Goal: Participate in discussion: Engage in conversation with other users on a specific topic

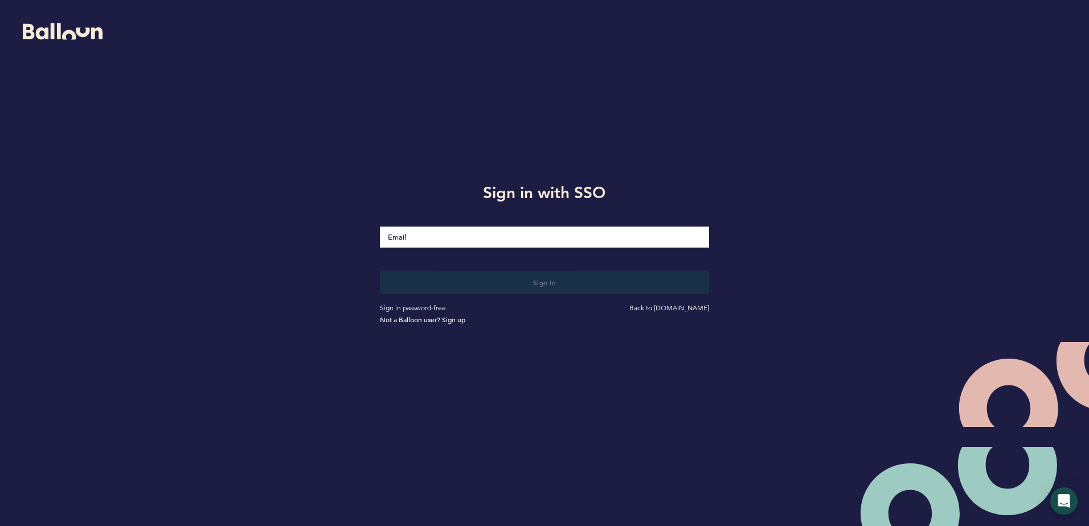
click at [557, 239] on input "Email" at bounding box center [544, 238] width 329 height 22
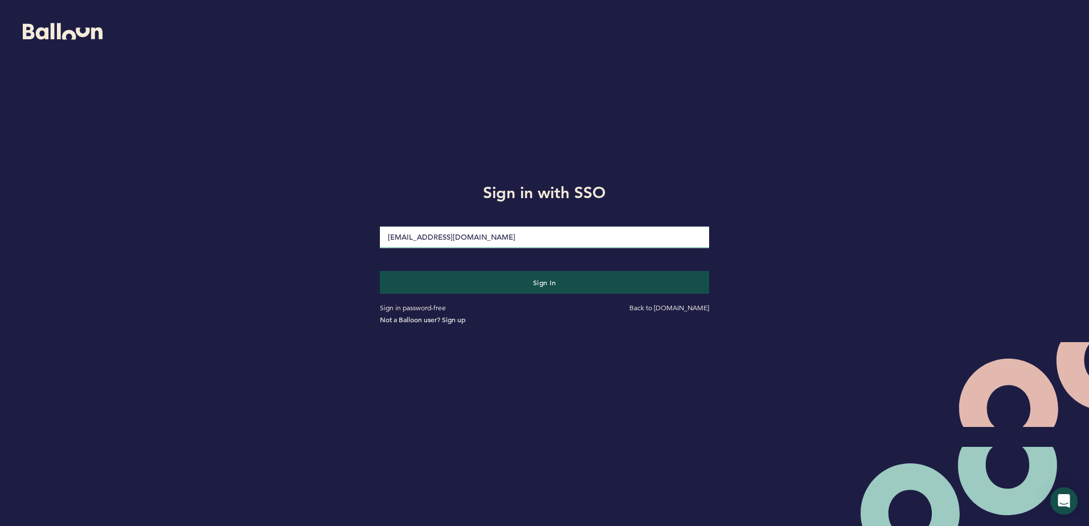
type input "acacchione1@verizon.net"
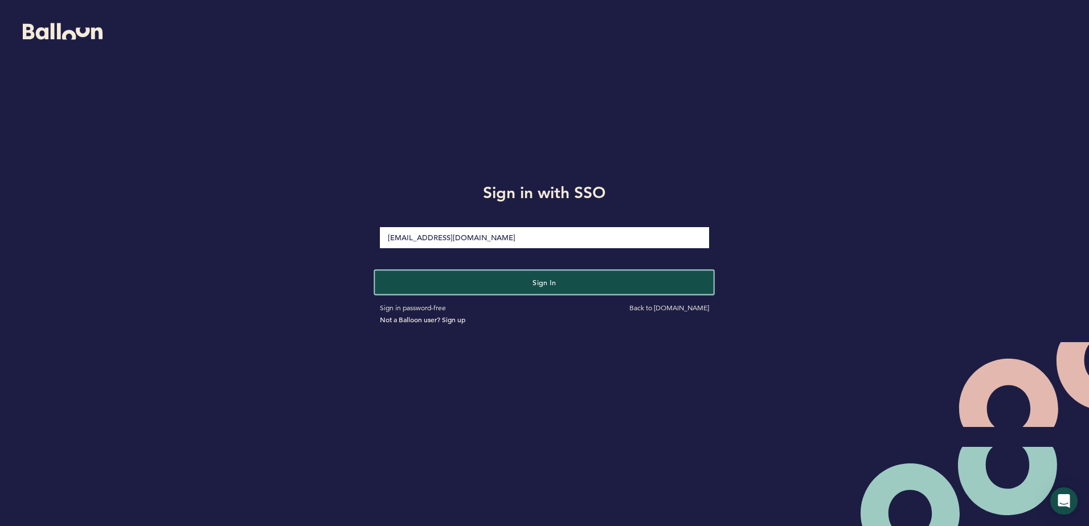
click at [513, 287] on button "Sign in" at bounding box center [544, 281] width 339 height 23
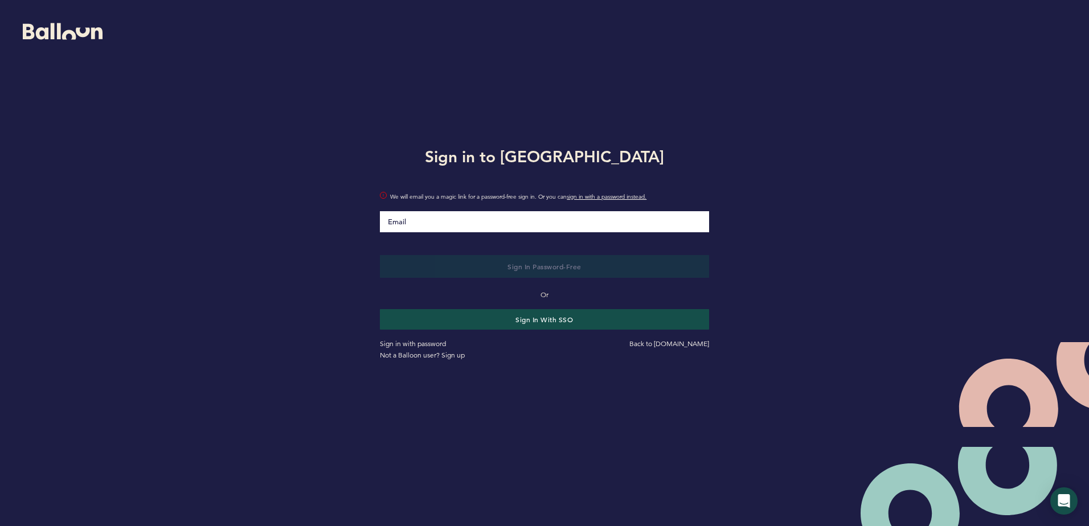
click at [519, 223] on input "Email" at bounding box center [544, 221] width 329 height 21
type input "[EMAIL_ADDRESS][DOMAIN_NAME]"
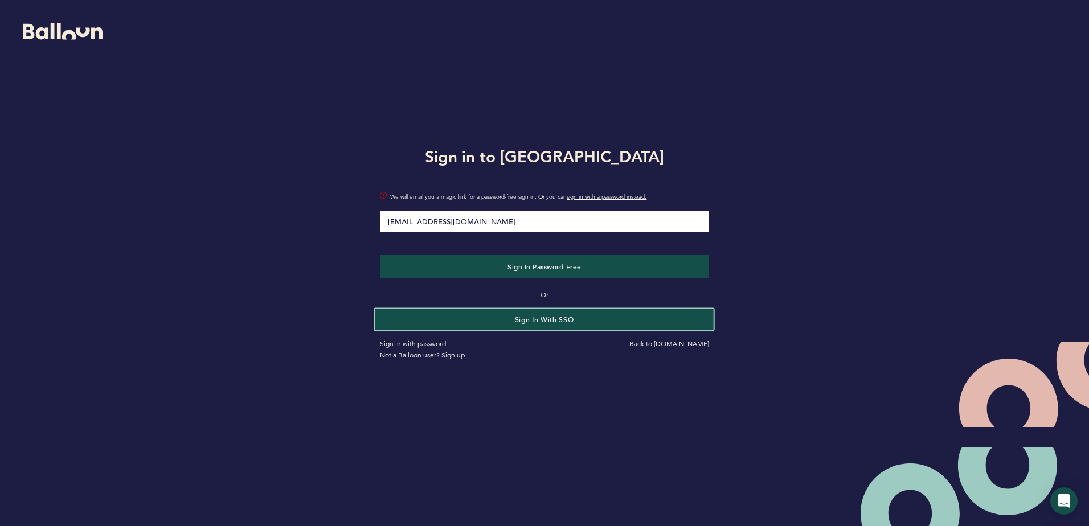
click at [557, 316] on button "Sign in with SSO" at bounding box center [544, 319] width 339 height 21
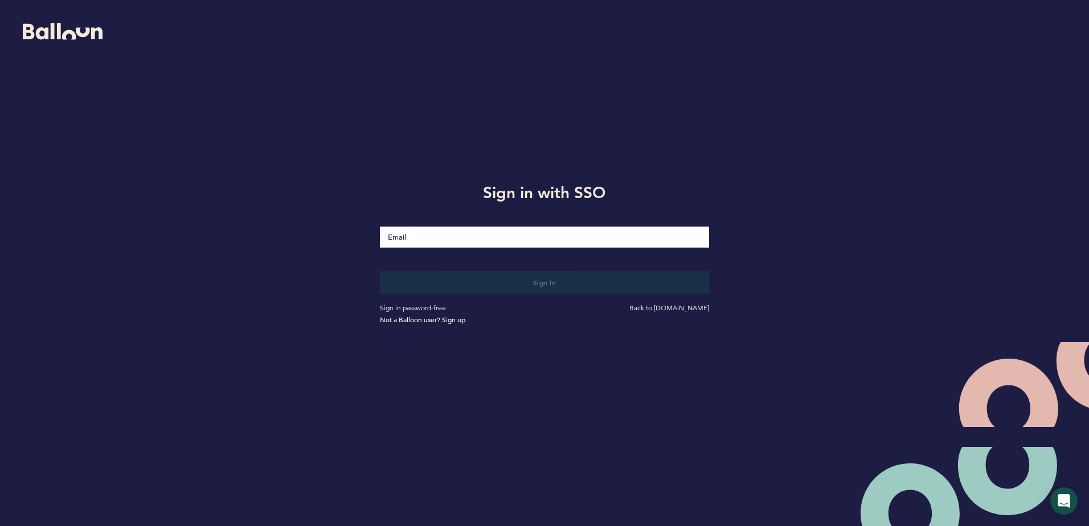
click at [500, 235] on input "Email" at bounding box center [544, 238] width 329 height 22
type input "[EMAIL_ADDRESS][DOMAIN_NAME]"
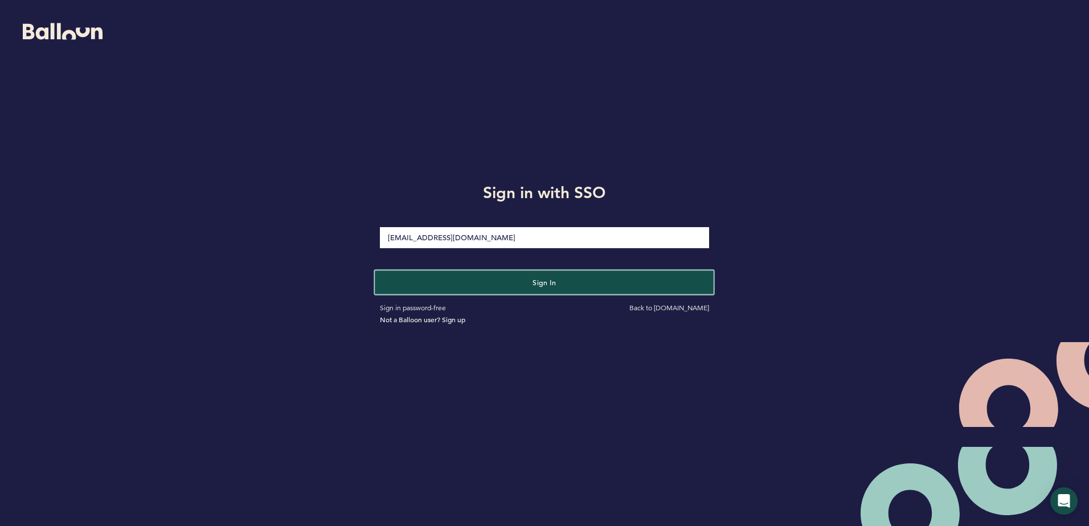
click at [500, 274] on button "Sign in" at bounding box center [544, 281] width 339 height 23
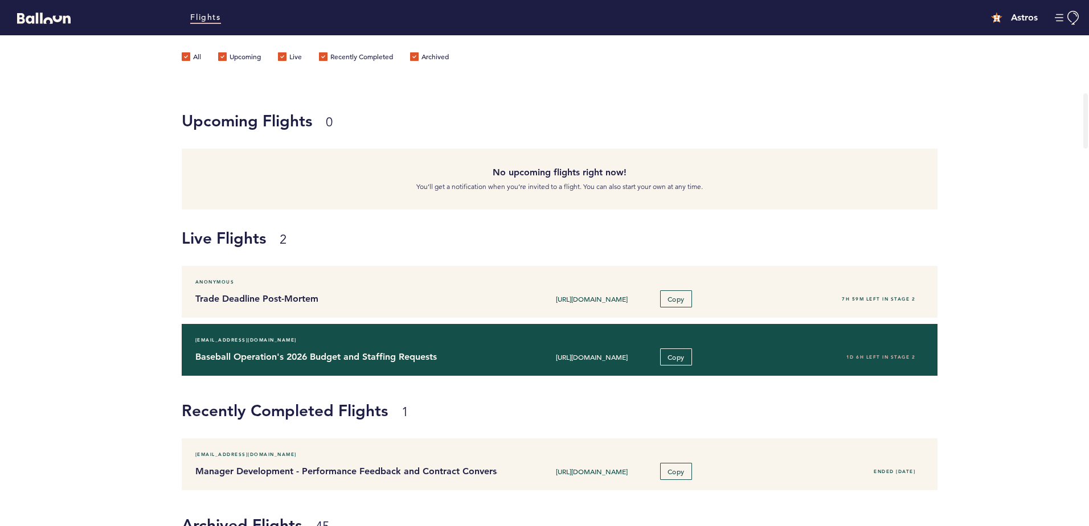
click at [506, 362] on div "[URL][DOMAIN_NAME] Copy" at bounding box center [622, 356] width 232 height 17
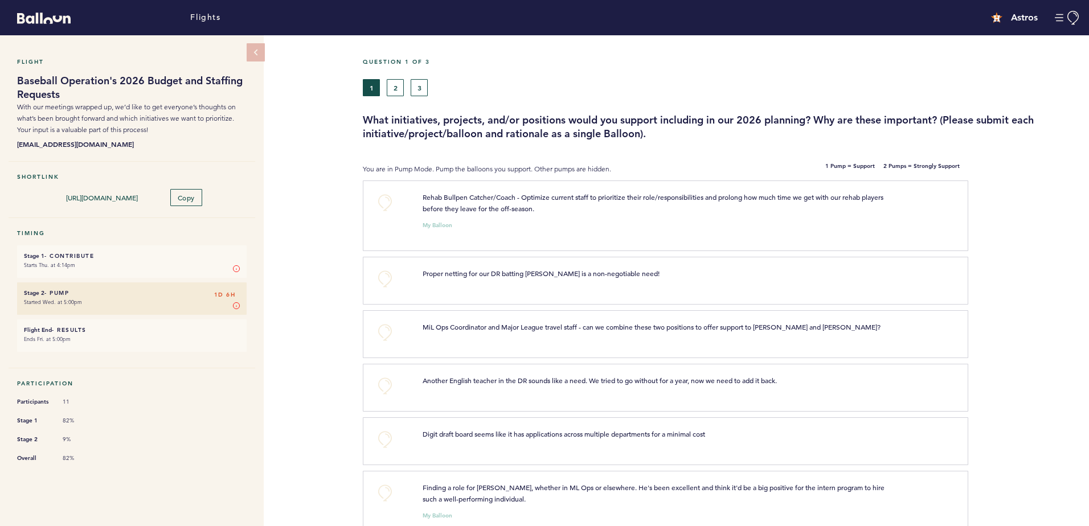
click at [323, 196] on div "Flight Baseball Operation's 2026 Budget and Staffing Requests With our meetings…" at bounding box center [544, 280] width 1089 height 491
click at [391, 278] on button "+0" at bounding box center [384, 279] width 23 height 23
click at [340, 332] on div "Flight Baseball Operation's 2026 Budget and Staffing Requests With our meetings…" at bounding box center [544, 280] width 1089 height 491
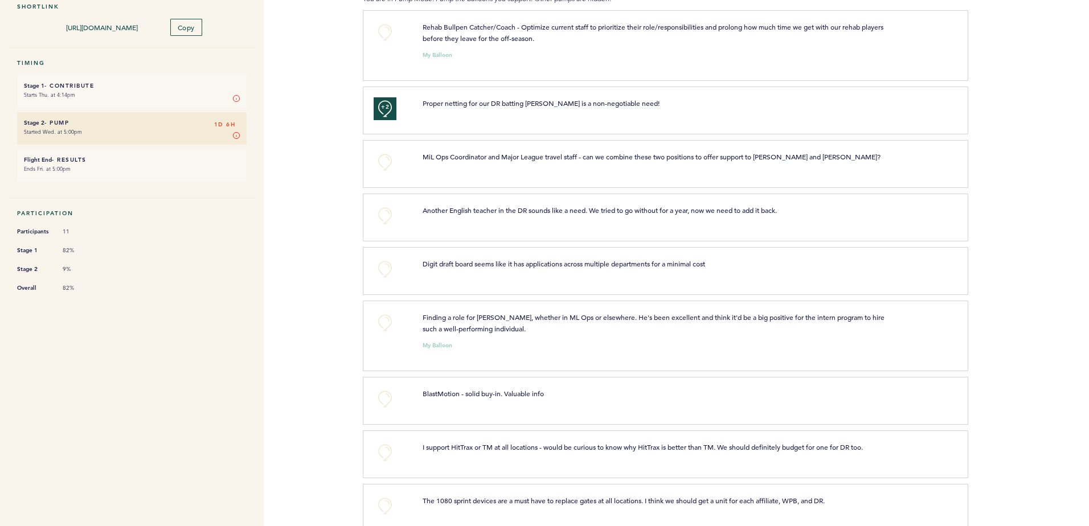
scroll to position [171, 0]
click at [391, 209] on button "+0" at bounding box center [384, 215] width 23 height 23
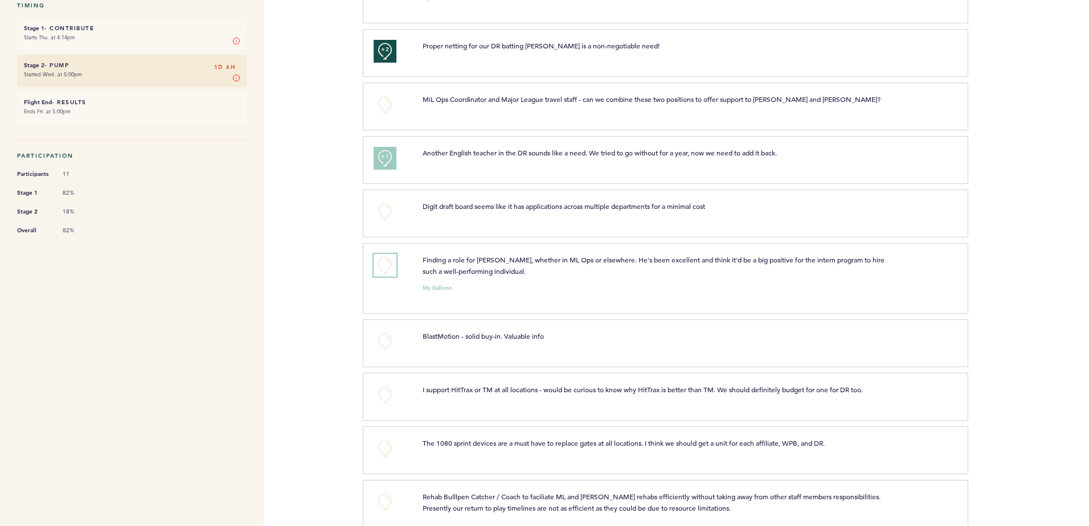
click at [388, 259] on button "+0" at bounding box center [384, 265] width 23 height 23
click at [0, 0] on span "+0" at bounding box center [0, 0] width 0 height 0
click at [343, 314] on div "Flights Astros acacchione@astros.com Team Domain: astros Notification Preferenc…" at bounding box center [544, 263] width 1089 height 526
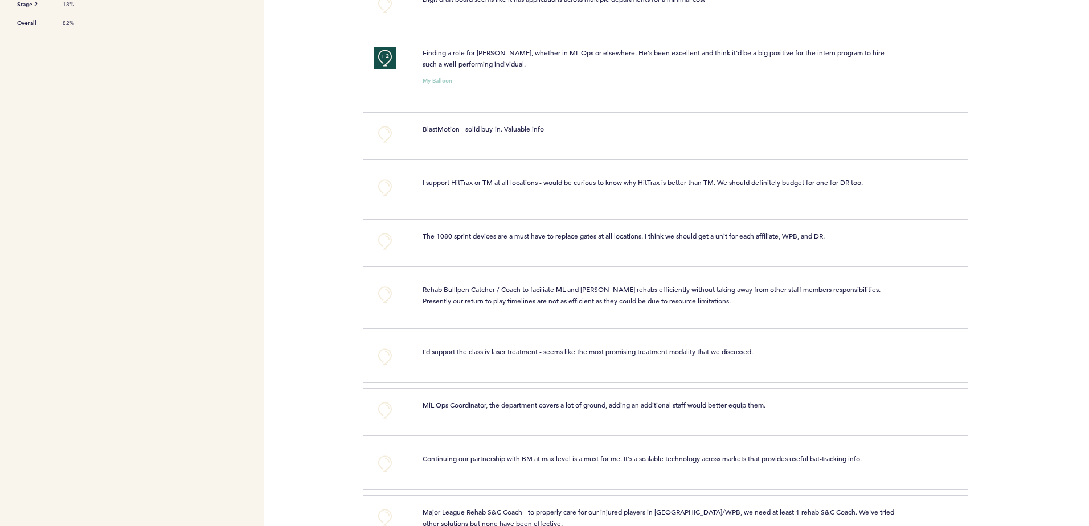
scroll to position [455, 0]
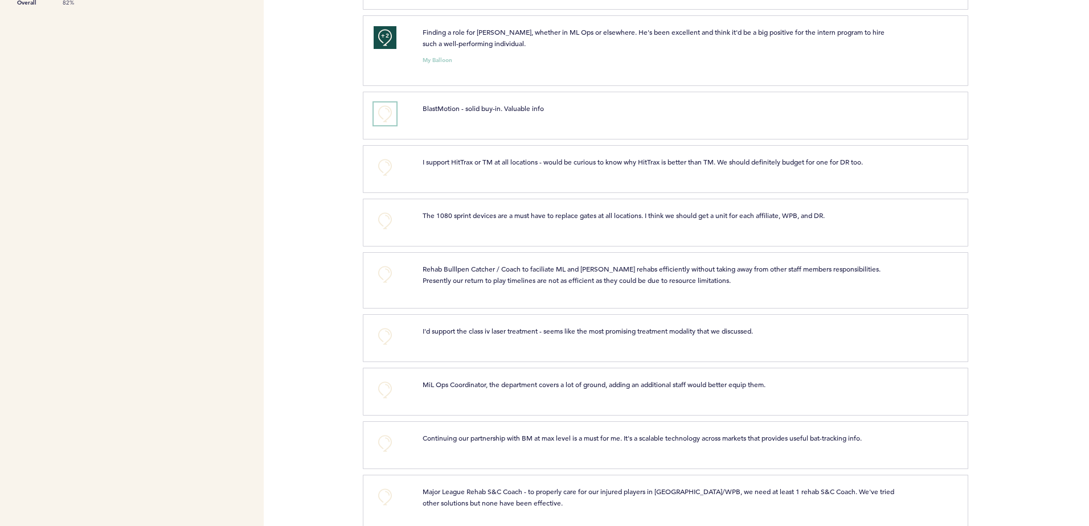
click at [388, 111] on button "+0" at bounding box center [384, 113] width 23 height 23
click at [388, 111] on span "+1" at bounding box center [385, 111] width 8 height 11
click at [338, 182] on div "Flights Astros acacchione@astros.com Team Domain: astros Notification Preferenc…" at bounding box center [544, 263] width 1089 height 526
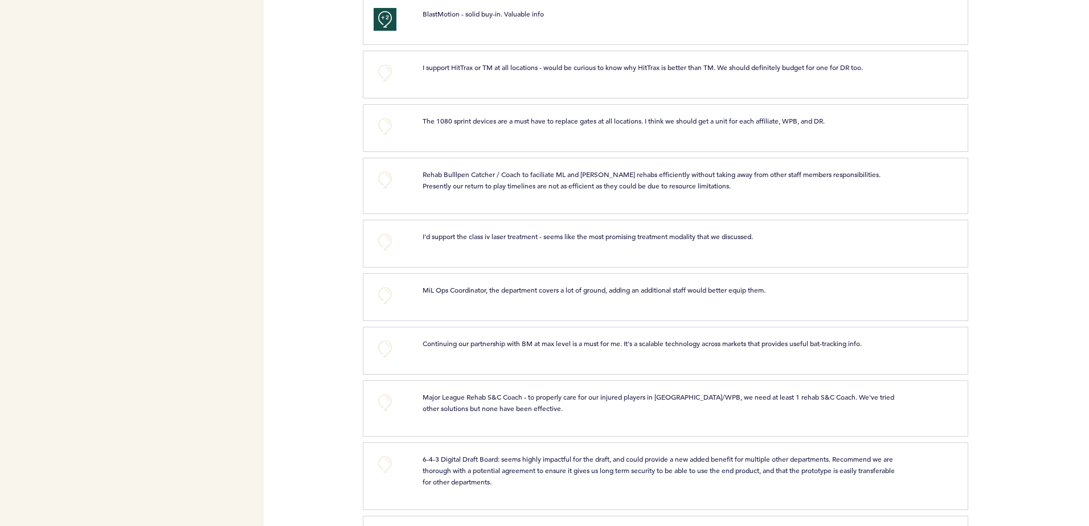
scroll to position [569, 0]
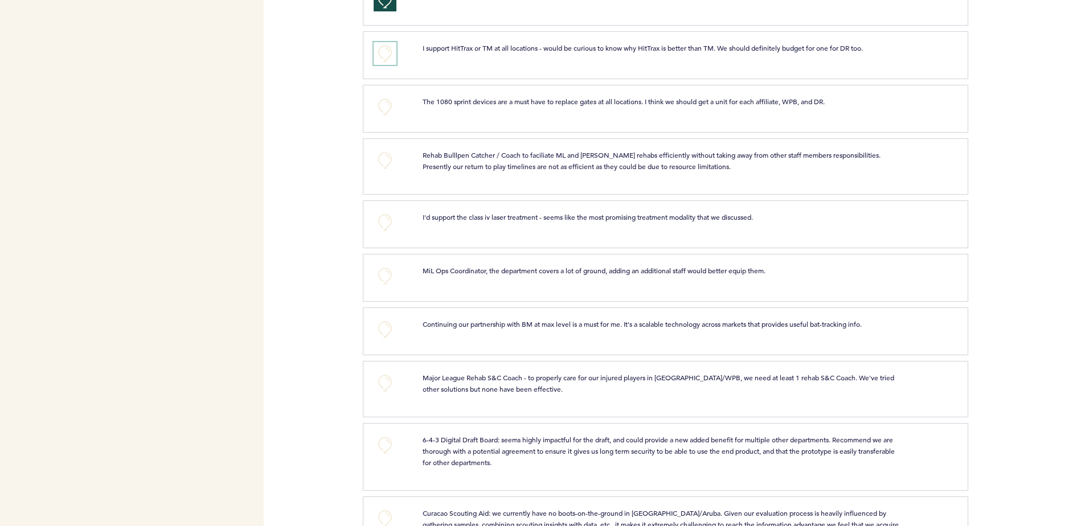
click at [385, 55] on button "+0" at bounding box center [384, 53] width 23 height 23
click at [377, 114] on button "+0" at bounding box center [384, 107] width 23 height 23
click at [377, 114] on button "+1" at bounding box center [384, 107] width 23 height 23
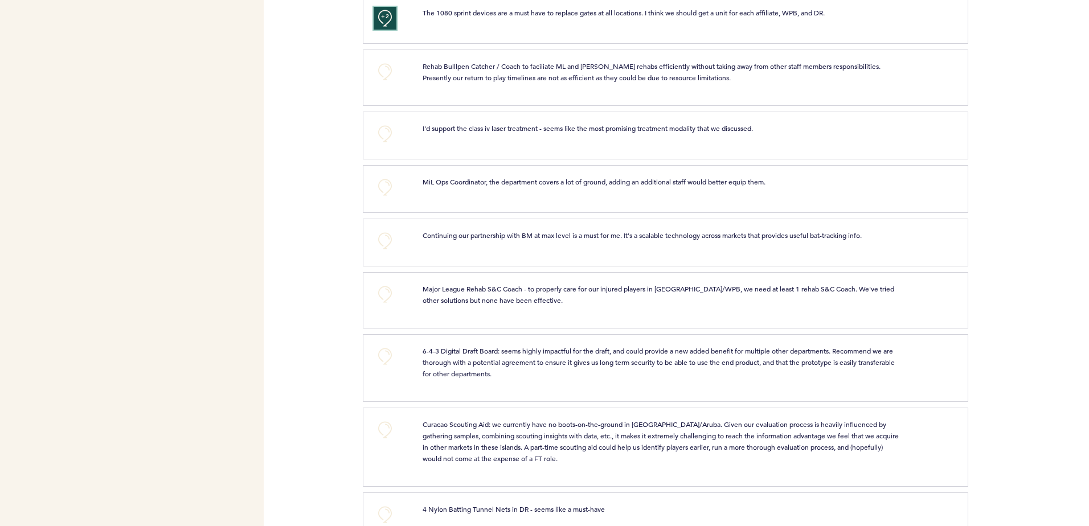
scroll to position [683, 0]
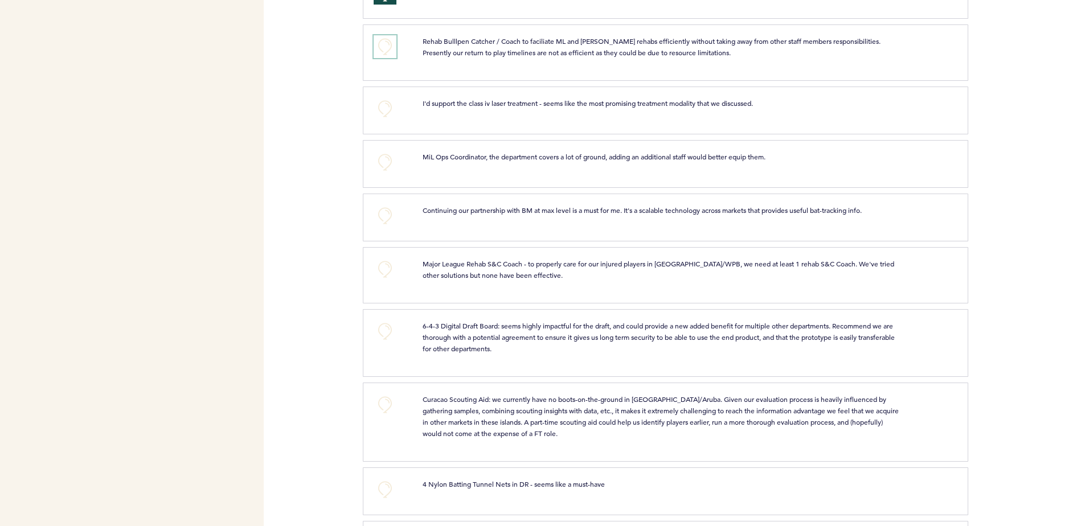
click at [381, 56] on button "+0" at bounding box center [384, 46] width 23 height 23
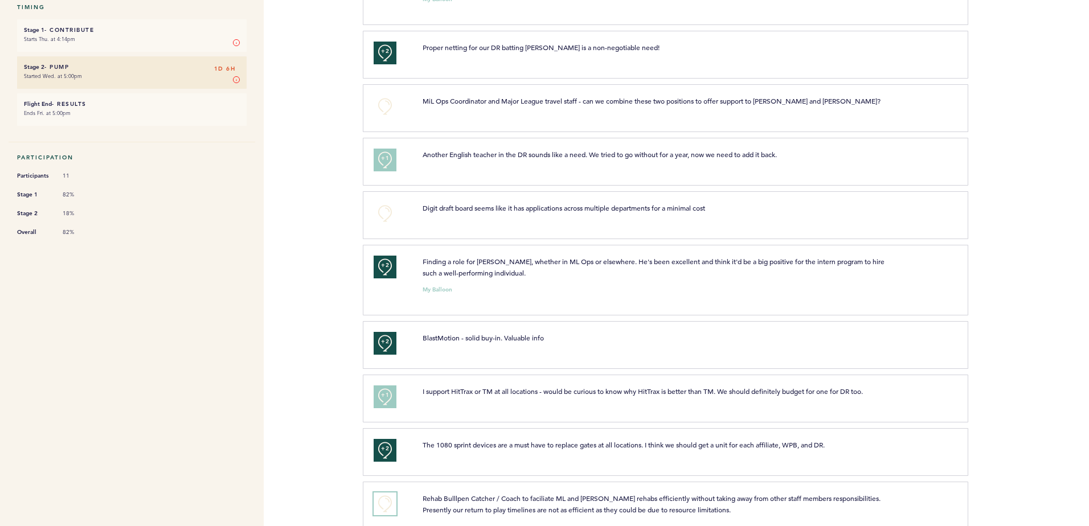
scroll to position [0, 0]
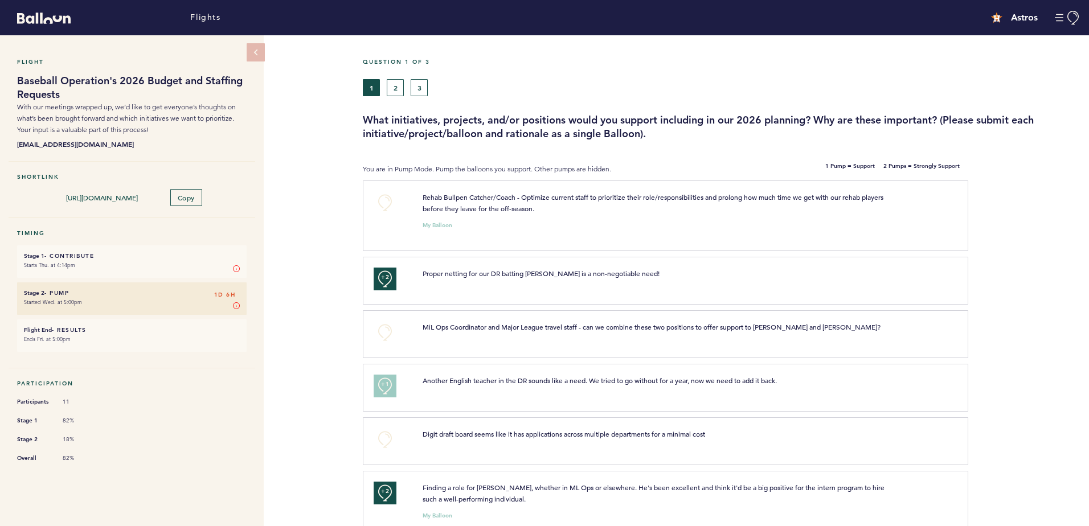
click at [387, 188] on div "+0 Rehab Bullpen Catcher/Coach - Optimize current staff to prioritize their rol…" at bounding box center [665, 215] width 605 height 71
click at [384, 193] on button "+0" at bounding box center [384, 202] width 23 height 23
click at [347, 219] on div "Flight Baseball Operation's 2026 Budget and Staffing Requests With our meetings…" at bounding box center [544, 280] width 1089 height 491
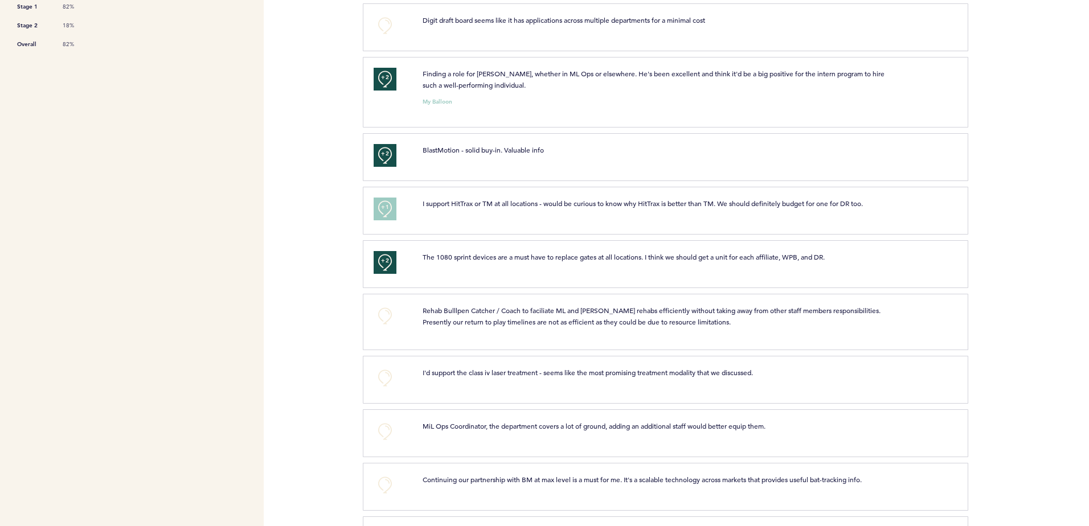
scroll to position [455, 0]
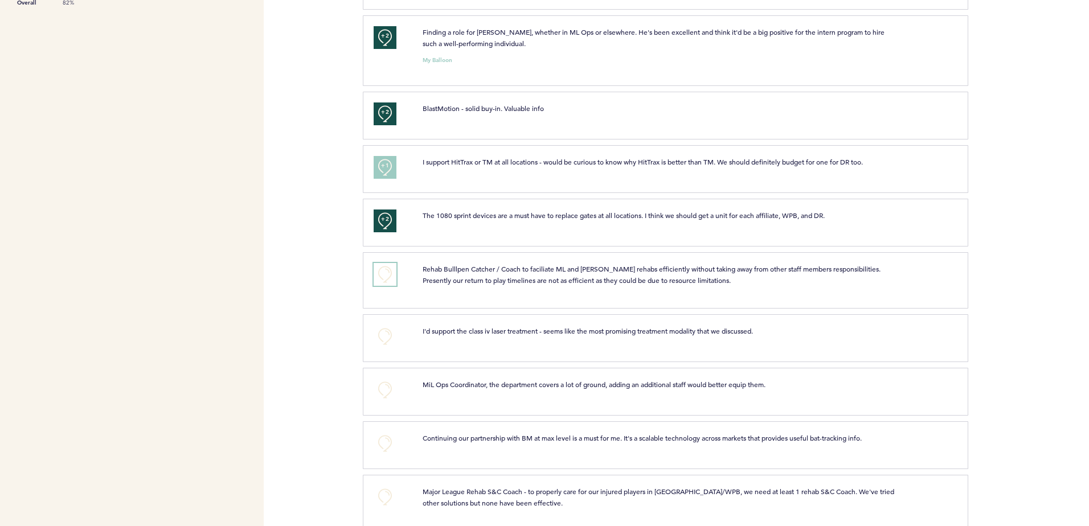
click at [380, 272] on button "+0" at bounding box center [384, 274] width 23 height 23
click at [318, 310] on div "Flights Astros acacchione@astros.com Team Domain: astros Notification Preferenc…" at bounding box center [544, 263] width 1089 height 526
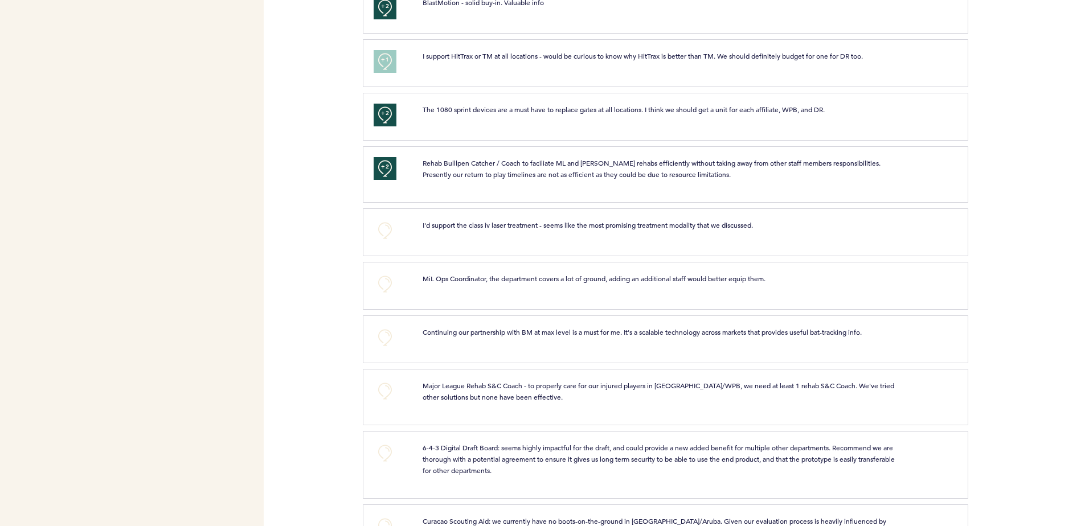
scroll to position [569, 0]
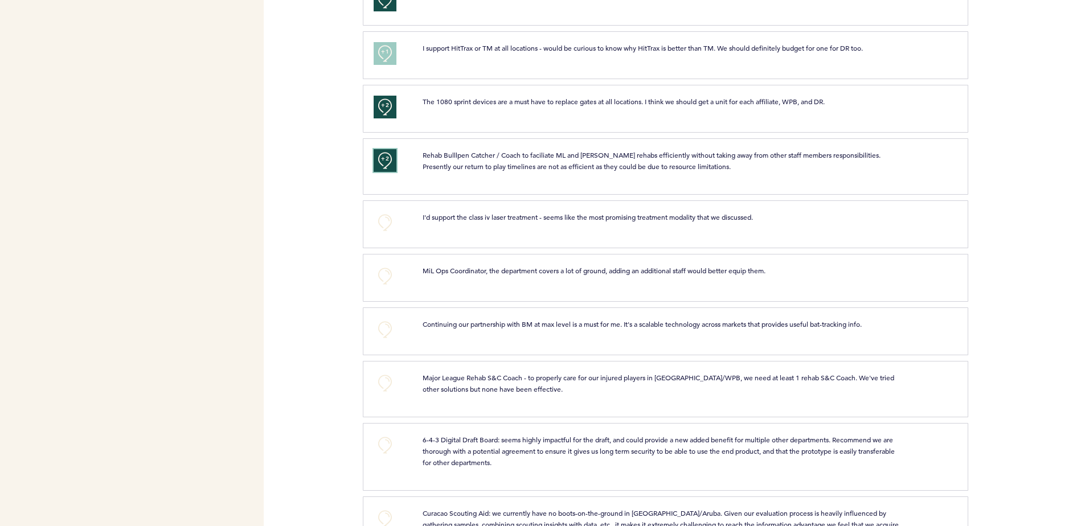
click at [390, 154] on button "+2" at bounding box center [384, 160] width 23 height 23
click at [390, 154] on button "+0" at bounding box center [384, 160] width 23 height 23
click at [362, 206] on div "Flights Astros acacchione@astros.com Team Domain: astros Notification Preferenc…" at bounding box center [544, 263] width 1089 height 526
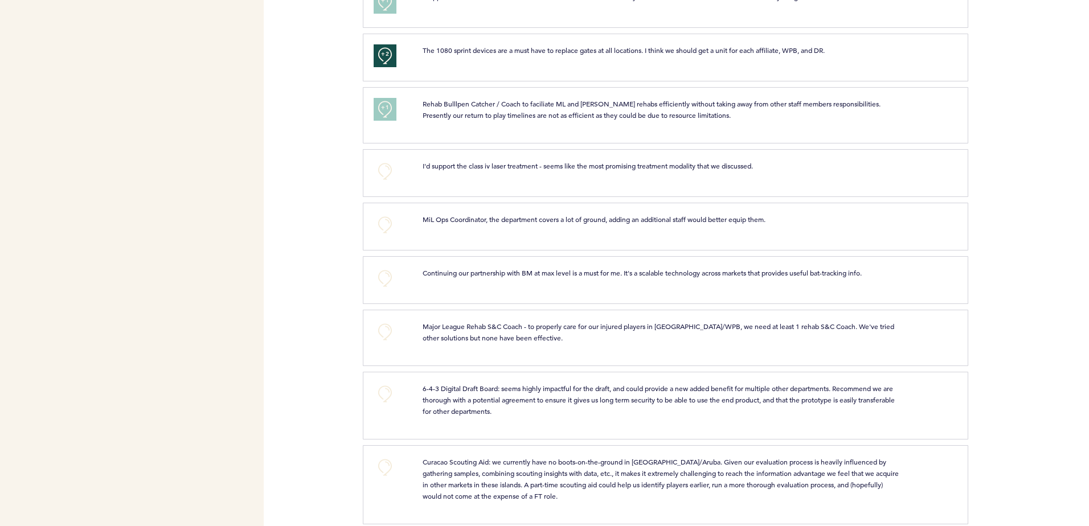
scroll to position [626, 0]
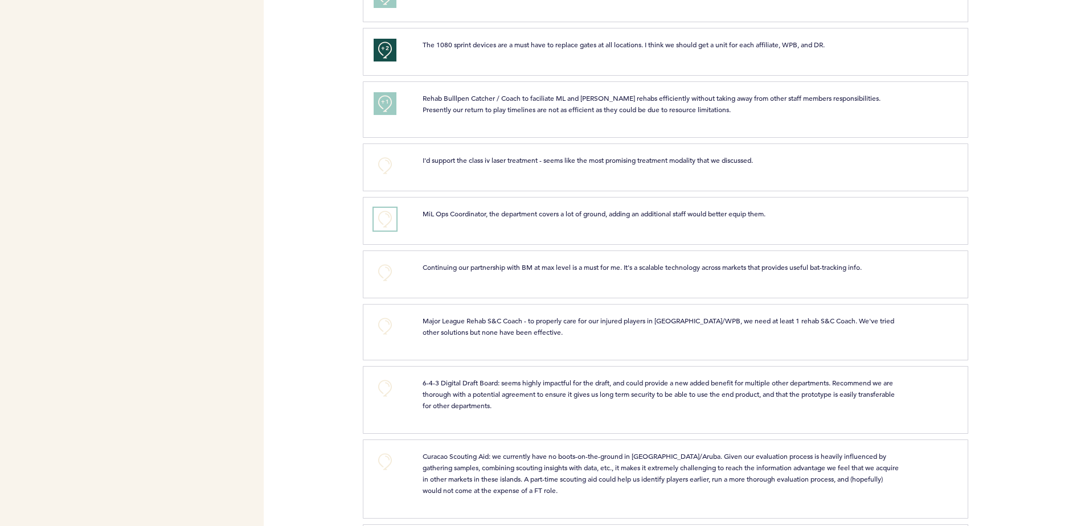
click at [391, 220] on button "+0" at bounding box center [384, 219] width 23 height 23
click at [307, 302] on div "Flights Astros acacchione@astros.com Team Domain: astros Notification Preferenc…" at bounding box center [544, 263] width 1089 height 526
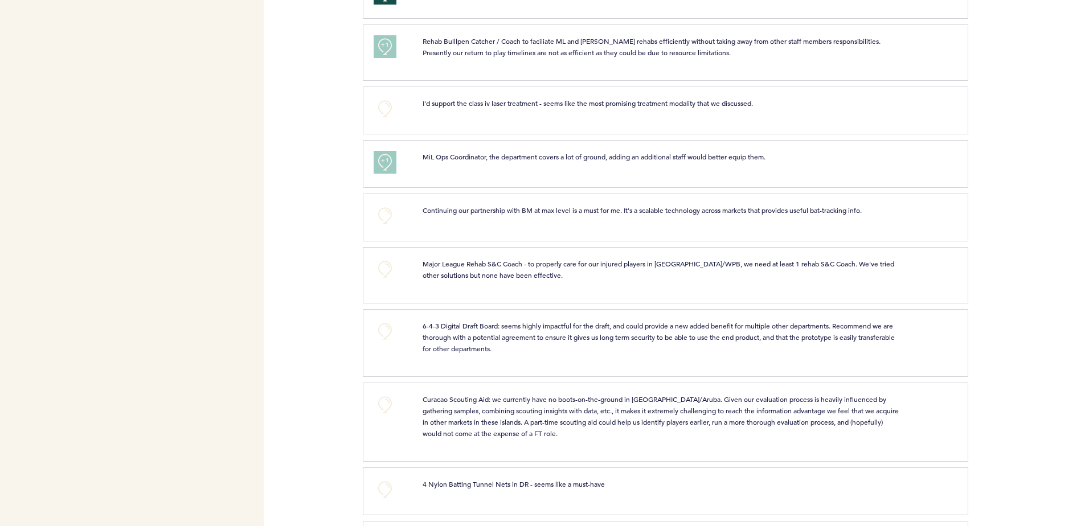
scroll to position [740, 0]
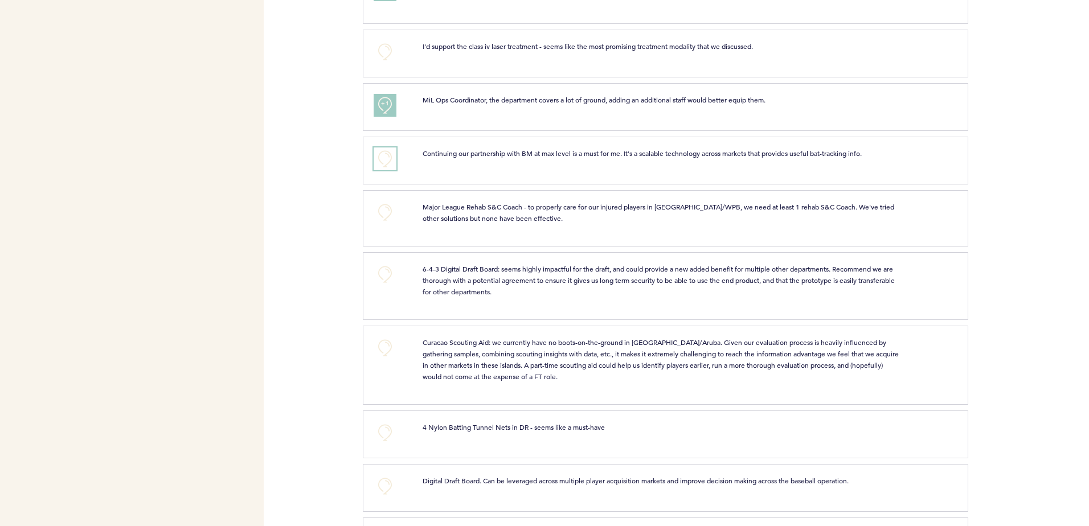
click at [381, 159] on button "+0" at bounding box center [384, 158] width 23 height 23
click at [381, 159] on span "+1" at bounding box center [385, 156] width 8 height 11
click at [338, 199] on div "Flights Astros acacchione@astros.com Team Domain: astros Notification Preferenc…" at bounding box center [544, 263] width 1089 height 526
click at [384, 149] on button "+1" at bounding box center [384, 158] width 23 height 23
click at [339, 168] on div "Flights Astros acacchione@astros.com Team Domain: astros Notification Preferenc…" at bounding box center [544, 263] width 1089 height 526
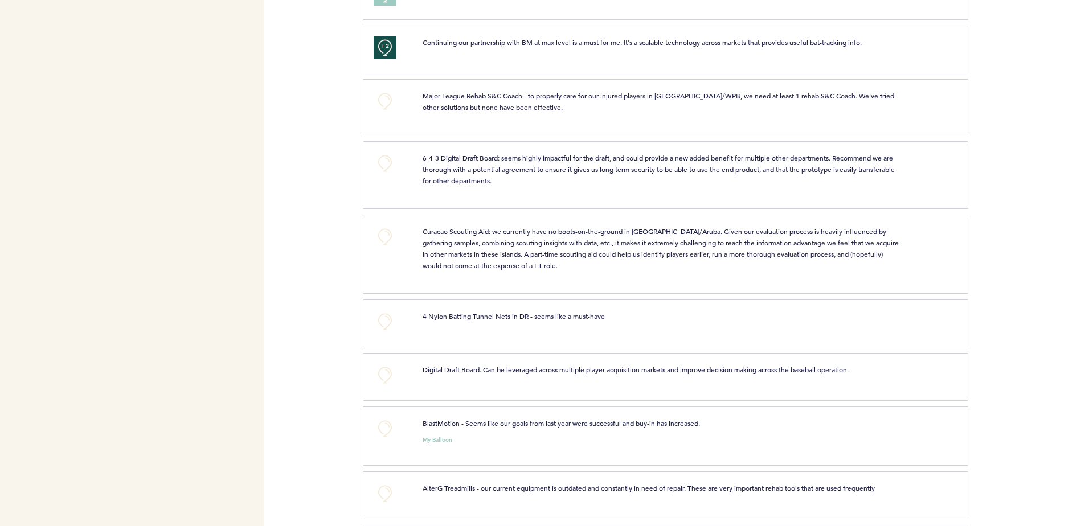
scroll to position [854, 0]
click at [385, 102] on button "+0" at bounding box center [384, 98] width 23 height 23
click at [358, 159] on div "Flights Astros acacchione@astros.com Team Domain: astros Notification Preferenc…" at bounding box center [544, 263] width 1089 height 526
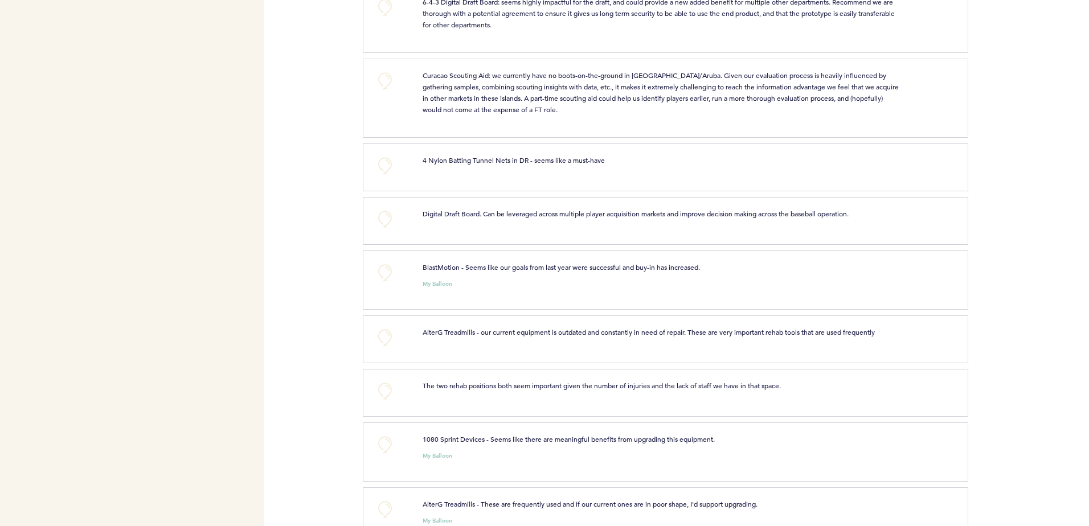
scroll to position [1025, 0]
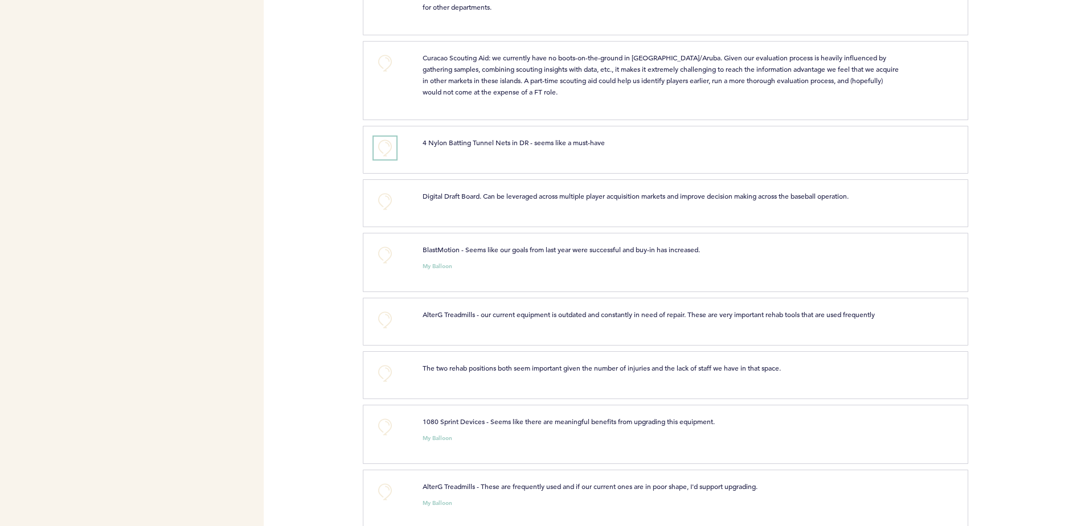
click at [388, 147] on button "+0" at bounding box center [384, 148] width 23 height 23
click at [388, 147] on span "+1" at bounding box center [385, 146] width 8 height 11
click at [346, 200] on div "Flights Astros acacchione@astros.com Team Domain: astros Notification Preferenc…" at bounding box center [544, 263] width 1089 height 526
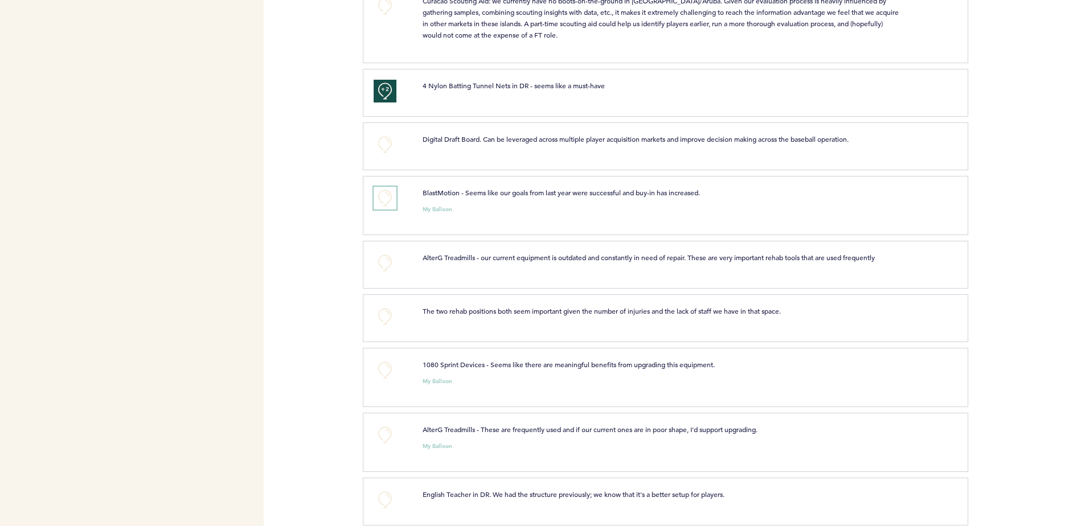
click at [375, 198] on button "+0" at bounding box center [384, 198] width 23 height 23
click at [375, 198] on button "+1" at bounding box center [384, 198] width 23 height 23
click at [350, 198] on div "Flights Astros acacchione@astros.com Team Domain: astros Notification Preferenc…" at bounding box center [544, 263] width 1089 height 526
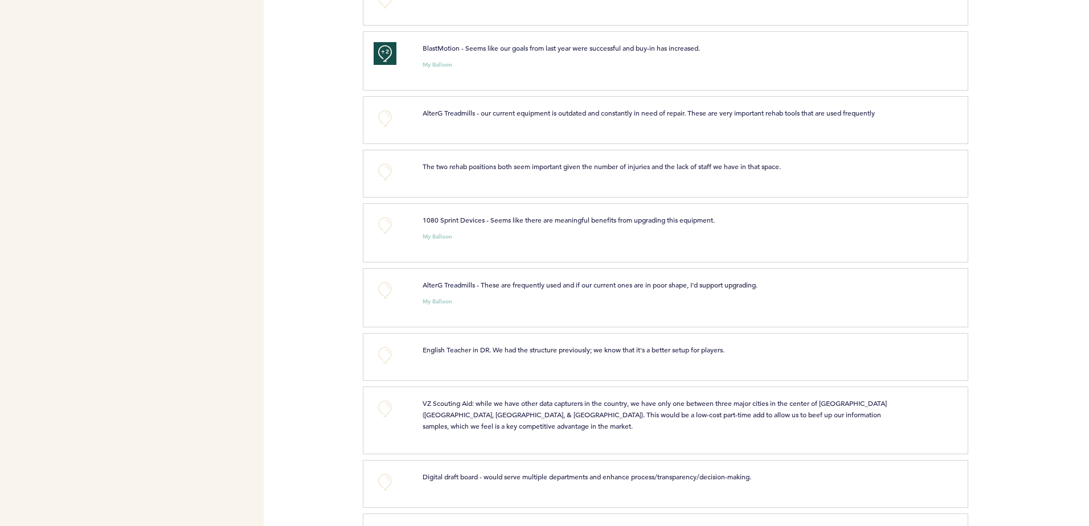
scroll to position [1253, 0]
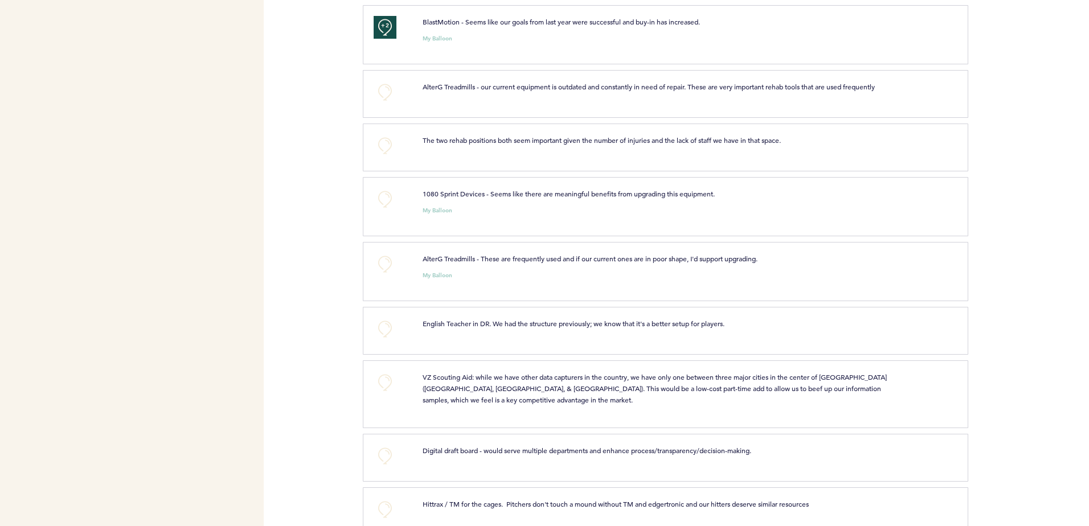
click at [332, 120] on div "Flights Astros acacchione@astros.com Team Domain: astros Notification Preferenc…" at bounding box center [544, 263] width 1089 height 526
click at [375, 201] on button "+0" at bounding box center [384, 199] width 23 height 23
click at [384, 263] on button "+0" at bounding box center [384, 264] width 23 height 23
click at [384, 263] on span "+1" at bounding box center [385, 262] width 8 height 11
click at [382, 93] on button "+0" at bounding box center [384, 92] width 23 height 23
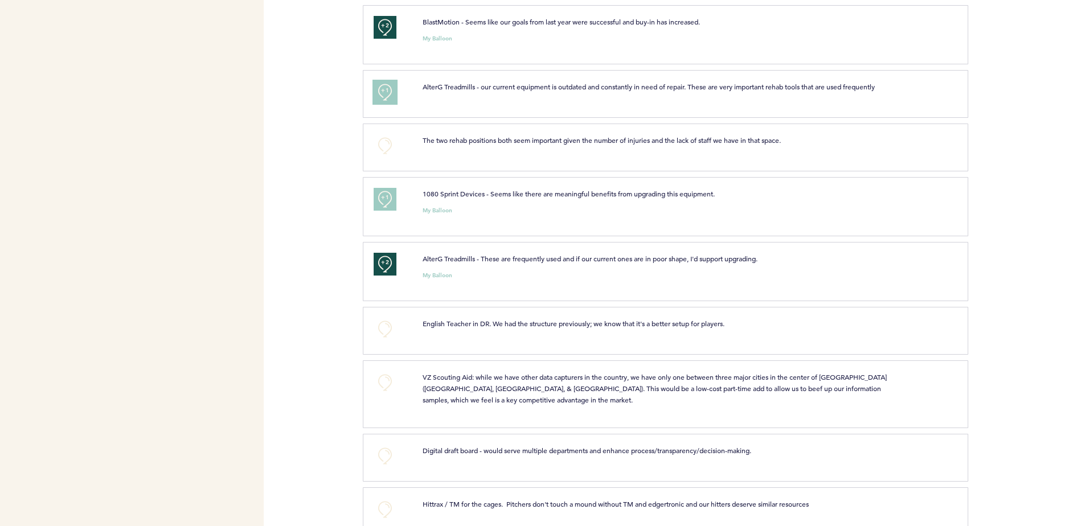
click at [382, 93] on span "+1" at bounding box center [385, 90] width 8 height 11
click at [356, 122] on div "Flights Astros acacchione@astros.com Team Domain: astros Notification Preferenc…" at bounding box center [544, 263] width 1089 height 526
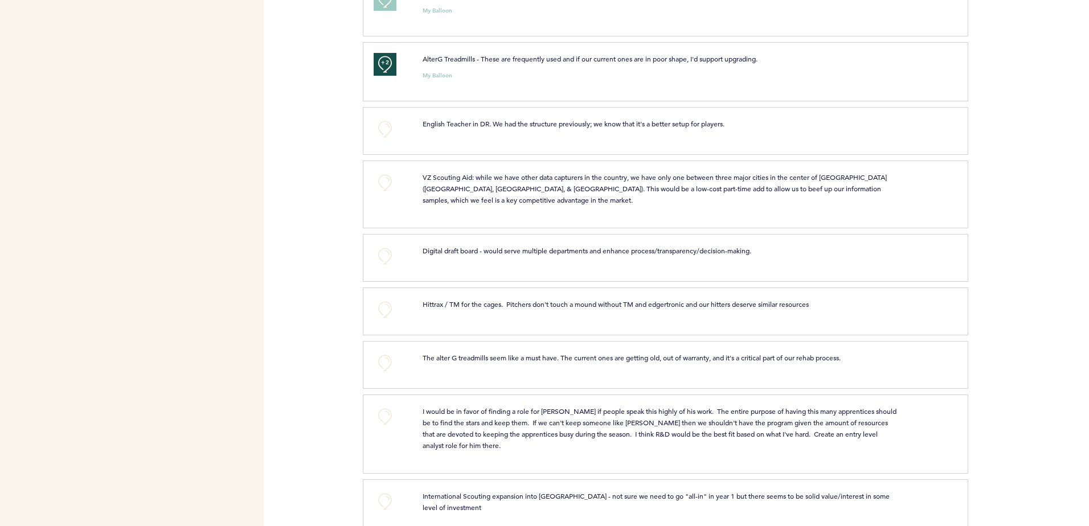
scroll to position [1480, 0]
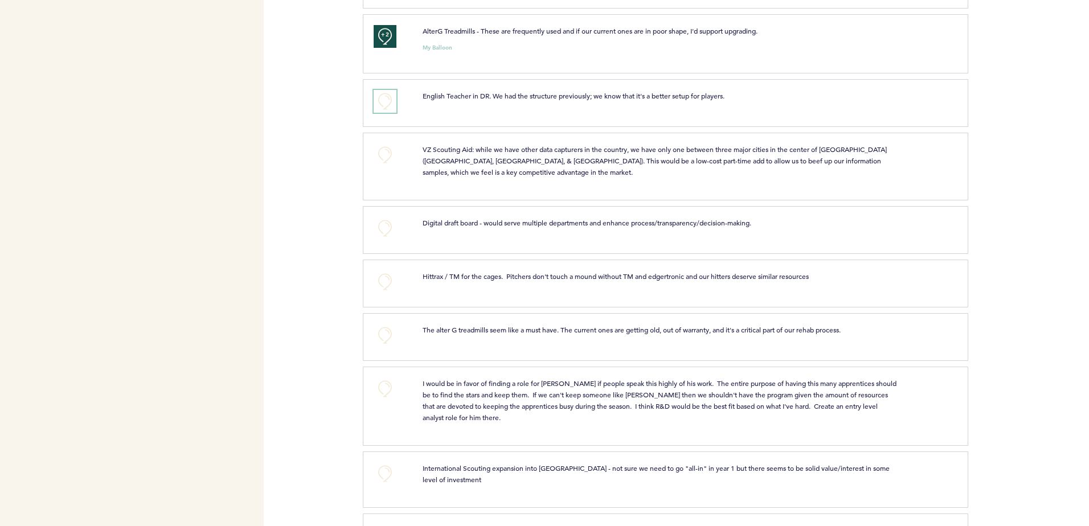
click at [375, 96] on button "+0" at bounding box center [384, 101] width 23 height 23
click at [338, 153] on div "Flights Astros acacchione@astros.com Team Domain: astros Notification Preferenc…" at bounding box center [544, 263] width 1089 height 526
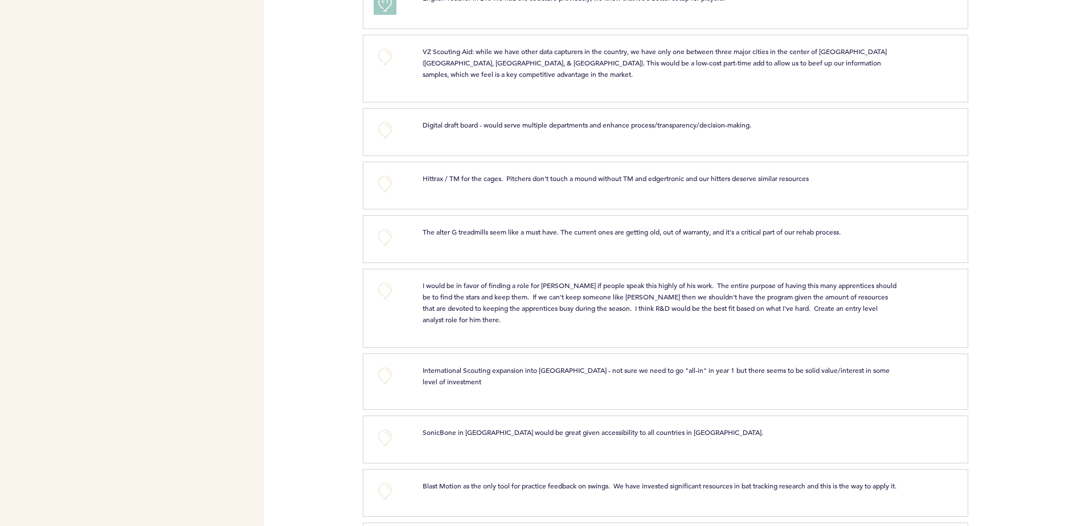
scroll to position [1594, 0]
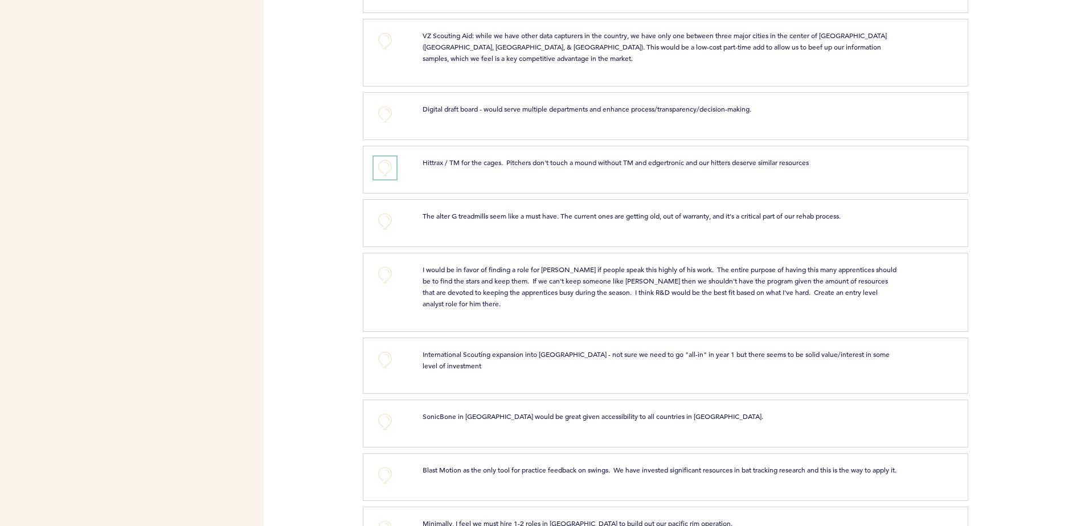
click at [374, 163] on button "+0" at bounding box center [384, 168] width 23 height 23
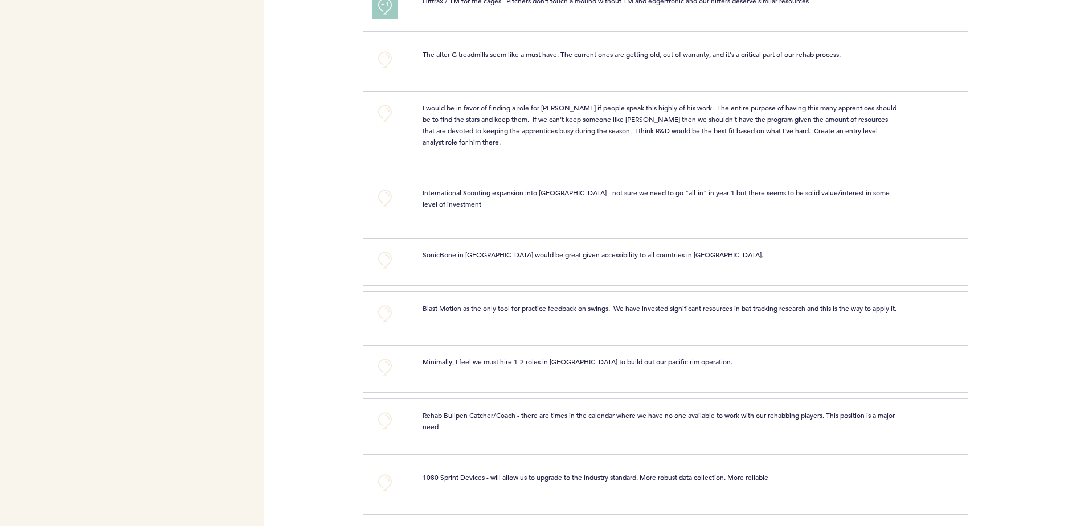
scroll to position [1765, 0]
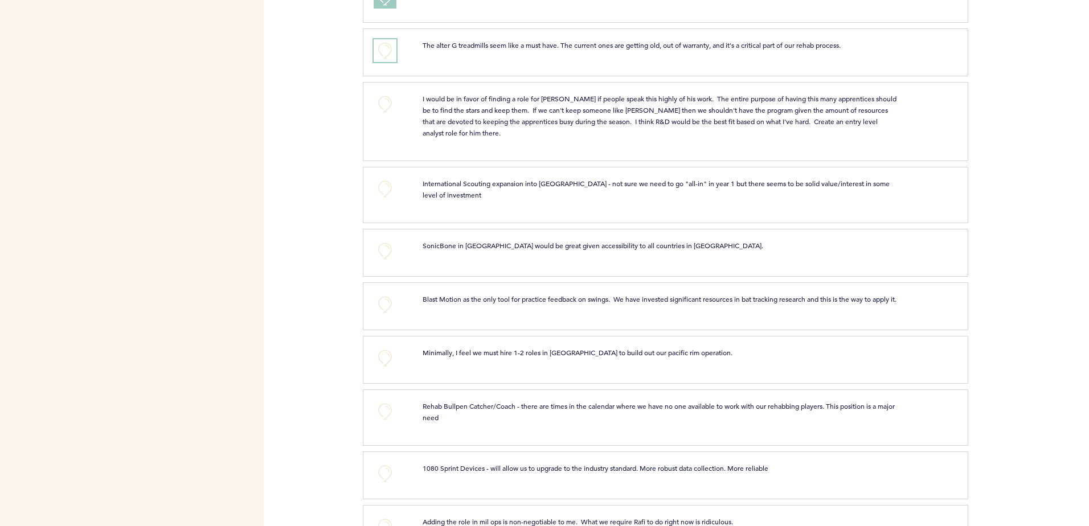
click at [388, 53] on button "+0" at bounding box center [384, 50] width 23 height 23
click at [388, 53] on span "+1" at bounding box center [385, 48] width 8 height 11
click at [338, 122] on div "Flights Astros acacchione@astros.com Team Domain: astros Notification Preferenc…" at bounding box center [544, 263] width 1089 height 526
click at [381, 103] on button "+0" at bounding box center [384, 104] width 23 height 23
click at [381, 103] on span "+1" at bounding box center [385, 102] width 8 height 11
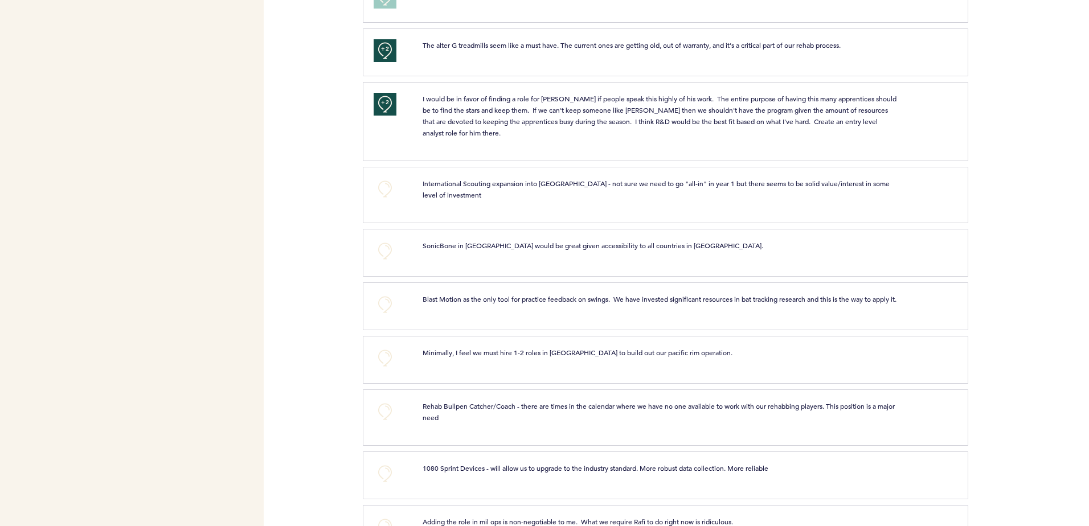
click at [344, 142] on div "Flights Astros acacchione@astros.com Team Domain: astros Notification Preferenc…" at bounding box center [544, 263] width 1089 height 526
click at [333, 158] on div "Flights Astros acacchione@astros.com Team Domain: astros Notification Preferenc…" at bounding box center [544, 263] width 1089 height 526
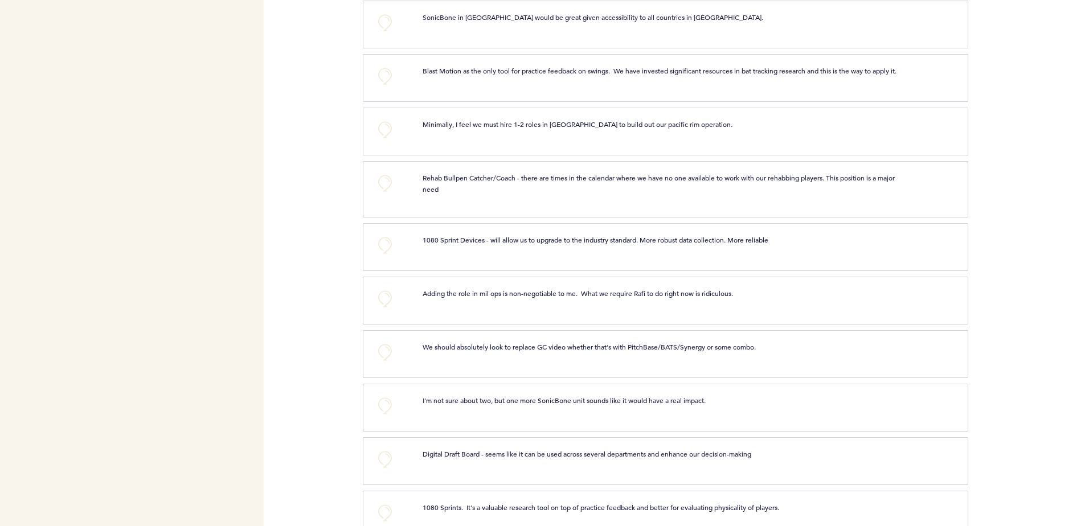
scroll to position [2031, 0]
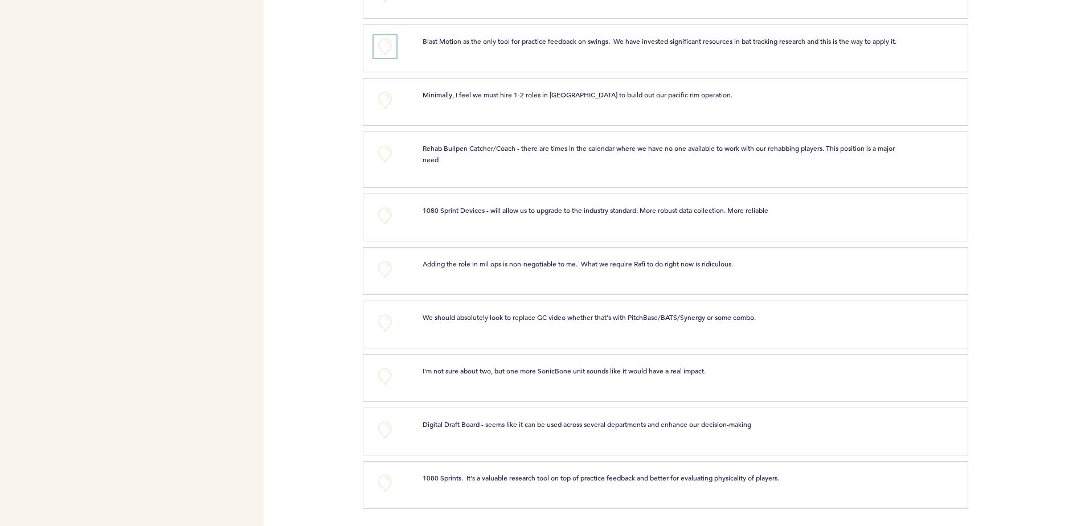
click at [381, 42] on button "+0" at bounding box center [384, 46] width 23 height 23
click at [381, 42] on span "+1" at bounding box center [385, 44] width 8 height 11
click at [356, 82] on div "Flights Astros acacchione@astros.com Team Domain: astros Notification Preferenc…" at bounding box center [544, 263] width 1089 height 526
click at [374, 150] on button "+0" at bounding box center [384, 153] width 23 height 23
click at [378, 214] on button "+0" at bounding box center [384, 215] width 23 height 23
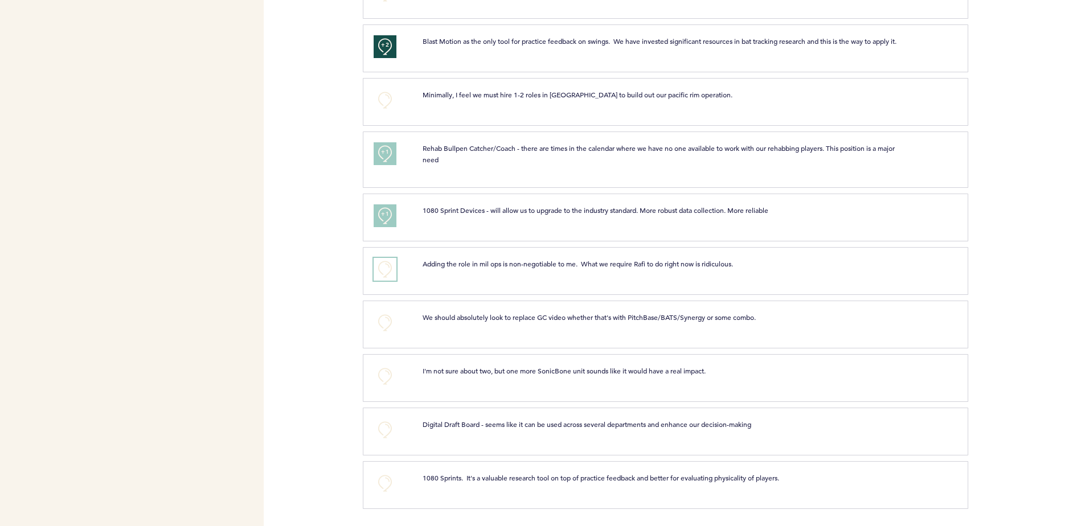
click at [384, 269] on button "+0" at bounding box center [384, 269] width 23 height 23
click at [347, 292] on div "Flights Astros acacchione@astros.com Team Domain: astros Notification Preferenc…" at bounding box center [544, 263] width 1089 height 526
click at [391, 478] on button "+0" at bounding box center [384, 483] width 23 height 23
click at [336, 458] on div "Flights Astros acacchione@astros.com Team Domain: astros Notification Preferenc…" at bounding box center [544, 263] width 1089 height 526
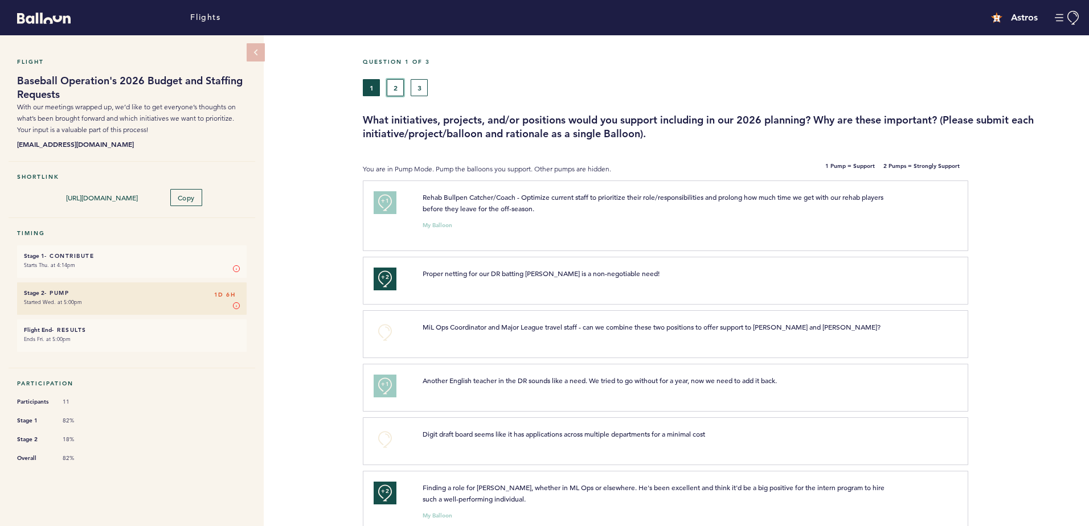
click at [401, 83] on button "2" at bounding box center [395, 87] width 17 height 17
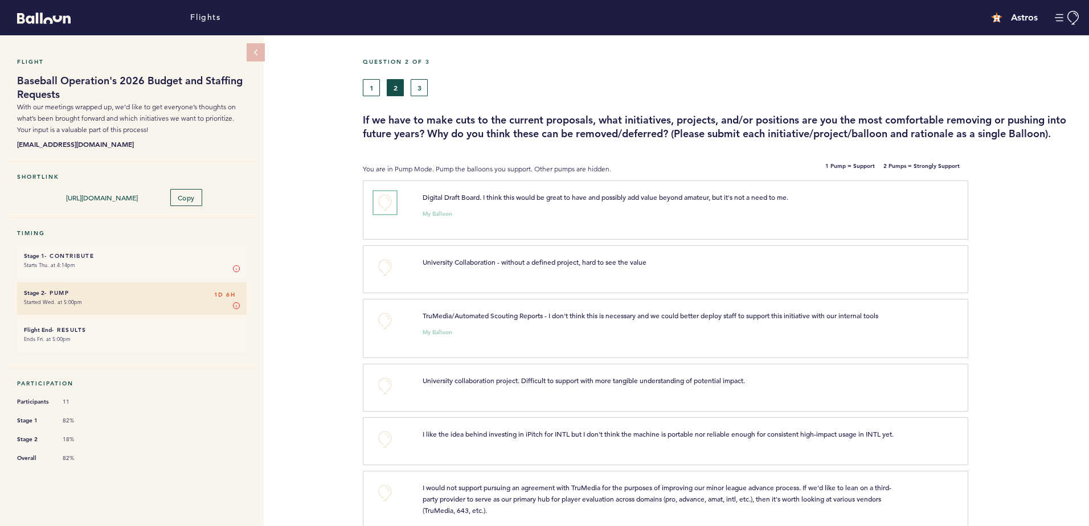
click at [387, 206] on button "+0" at bounding box center [384, 202] width 23 height 23
click at [382, 261] on button "+0" at bounding box center [384, 267] width 23 height 23
click at [382, 261] on span "+1" at bounding box center [385, 265] width 8 height 11
click at [386, 322] on button "+0" at bounding box center [384, 321] width 23 height 23
click at [386, 322] on span "+1" at bounding box center [385, 319] width 8 height 11
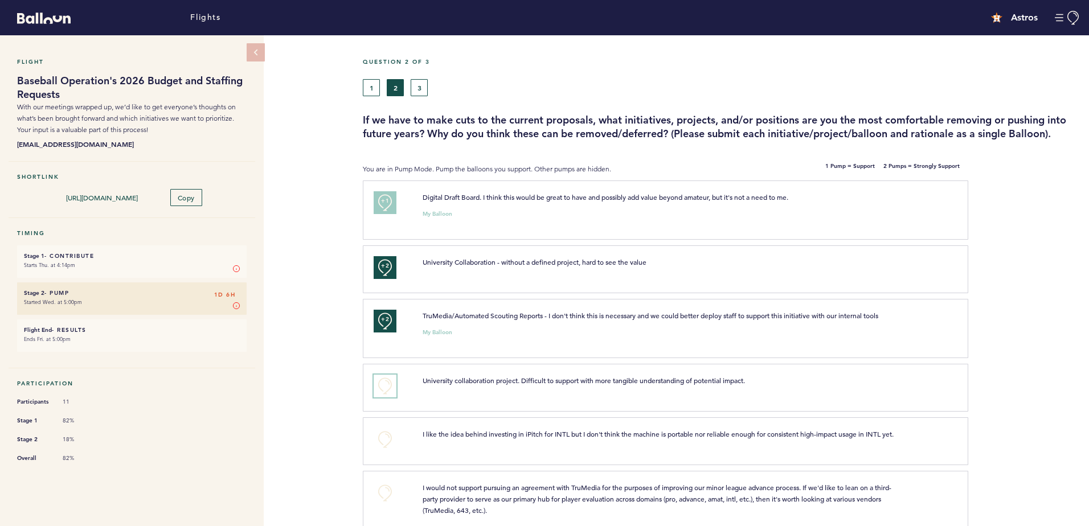
click at [386, 389] on button "+0" at bounding box center [384, 386] width 23 height 23
click at [386, 389] on span "+1" at bounding box center [385, 384] width 8 height 11
click at [300, 388] on div "Flight Baseball Operation's 2026 Budget and Staffing Requests With our meetings…" at bounding box center [544, 280] width 1089 height 491
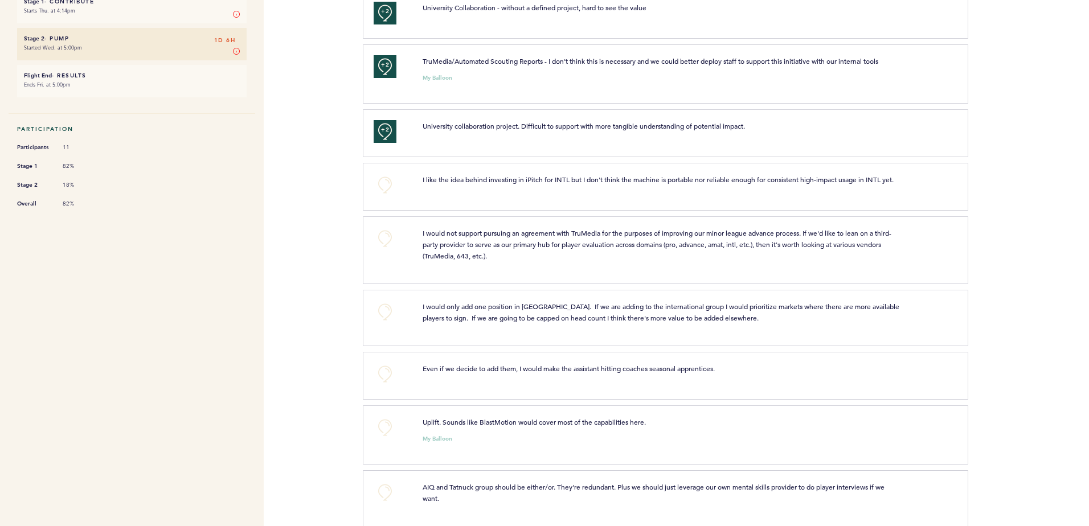
scroll to position [285, 0]
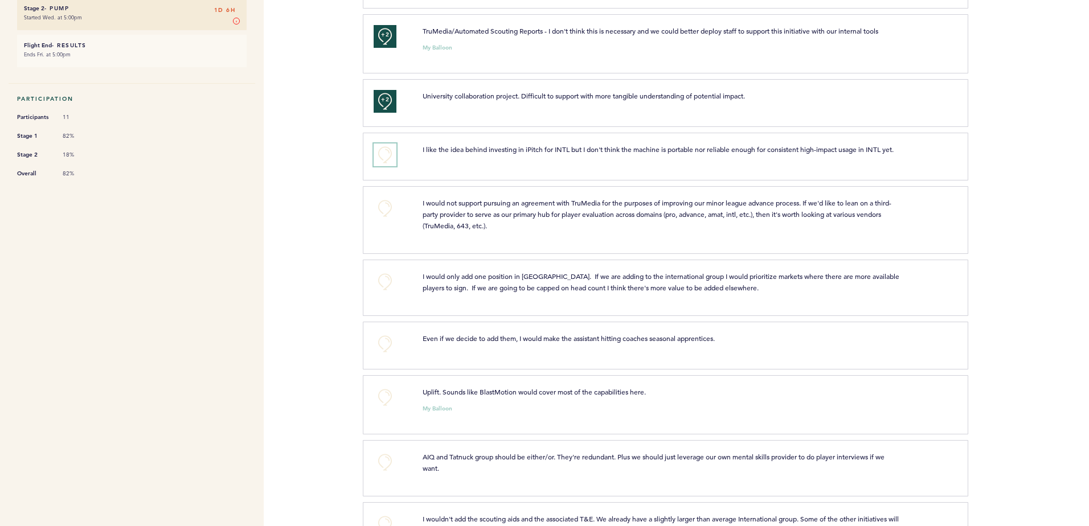
click at [391, 158] on button "+0" at bounding box center [384, 154] width 23 height 23
click at [388, 216] on button "+0" at bounding box center [384, 208] width 23 height 23
click at [388, 212] on span "+1" at bounding box center [385, 206] width 8 height 11
click at [364, 252] on div "+2 I would not support pursuing an agreement with TruMedia for the purposes of …" at bounding box center [665, 220] width 605 height 68
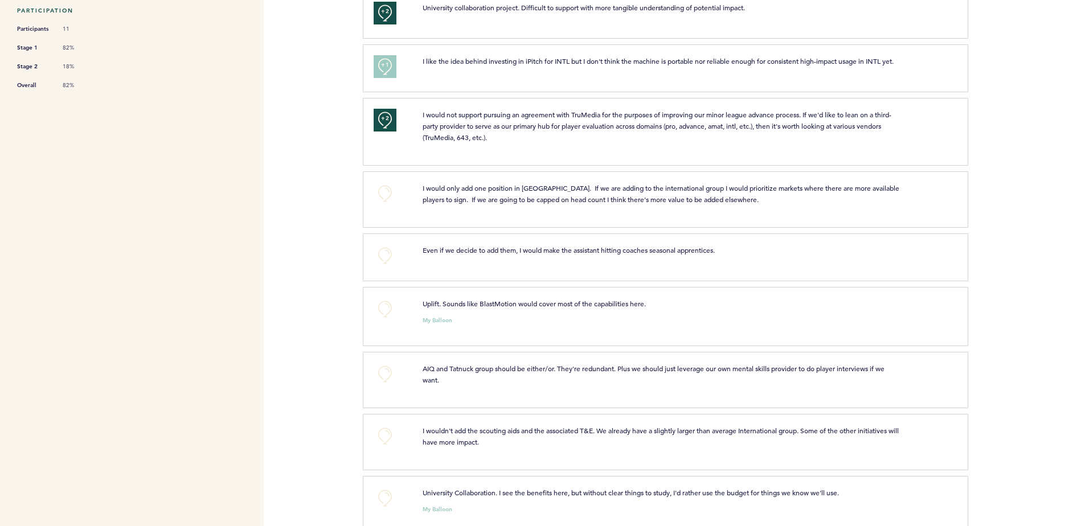
scroll to position [399, 0]
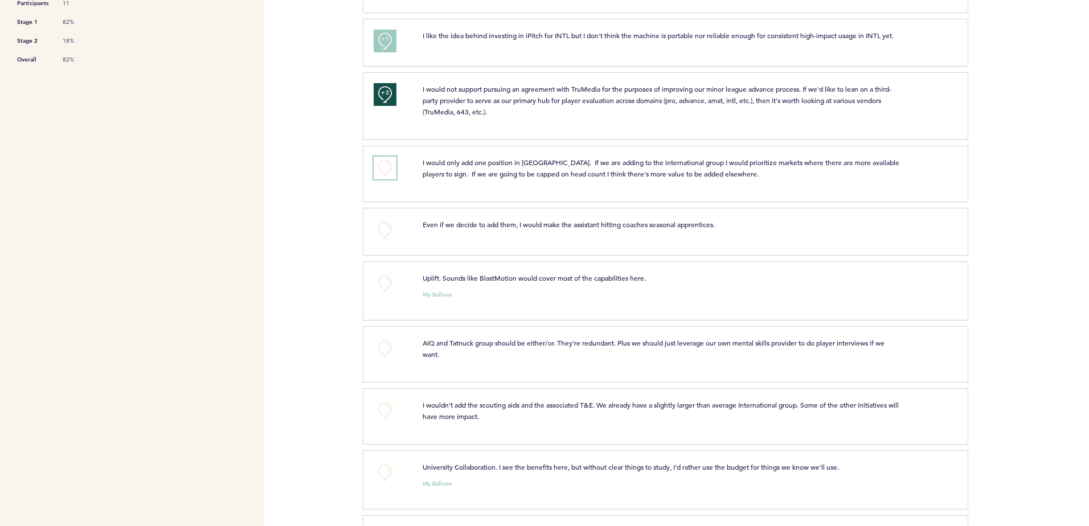
click at [381, 171] on button "+0" at bounding box center [384, 168] width 23 height 23
click at [381, 171] on span "+1" at bounding box center [385, 166] width 8 height 11
click at [381, 171] on span "+2" at bounding box center [385, 166] width 8 height 11
click at [381, 171] on button "+0" at bounding box center [384, 168] width 23 height 23
click at [351, 211] on div "Flights Astros acacchione@astros.com Team Domain: astros Notification Preferenc…" at bounding box center [544, 263] width 1089 height 526
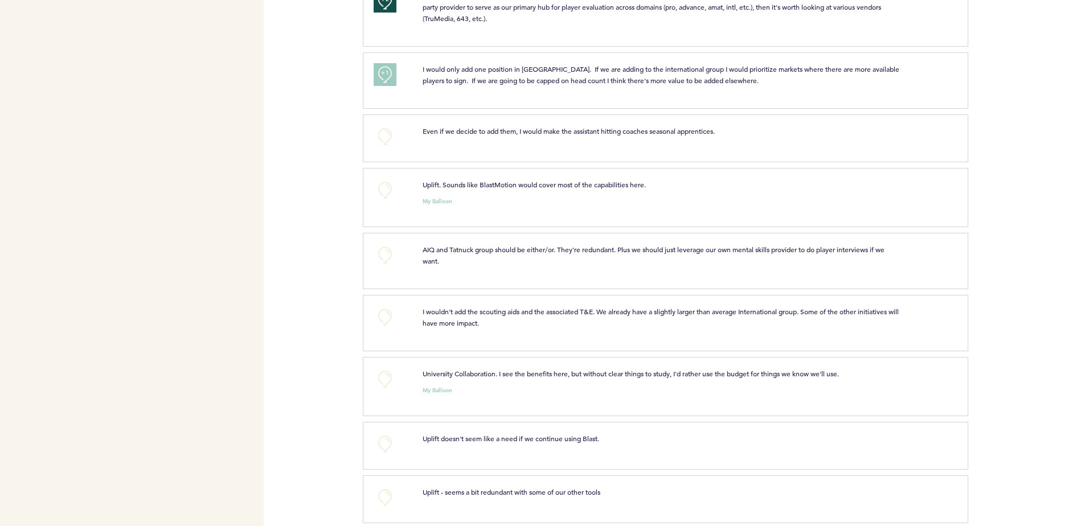
scroll to position [512, 0]
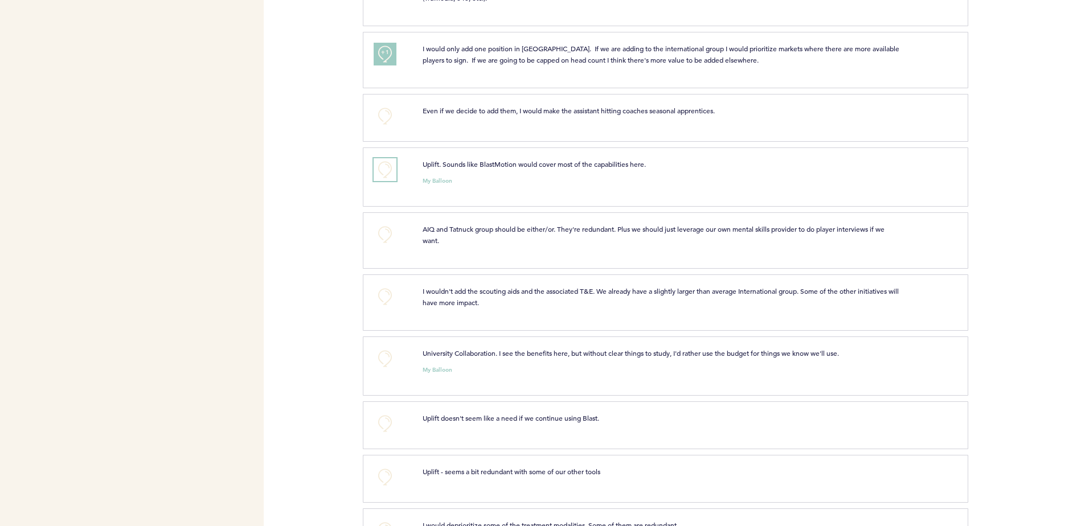
click at [376, 175] on button "+0" at bounding box center [384, 169] width 23 height 23
click at [383, 127] on button "+0" at bounding box center [384, 116] width 23 height 23
click at [345, 257] on div "Flights Astros acacchione@astros.com Team Domain: astros Notification Preferenc…" at bounding box center [544, 263] width 1089 height 526
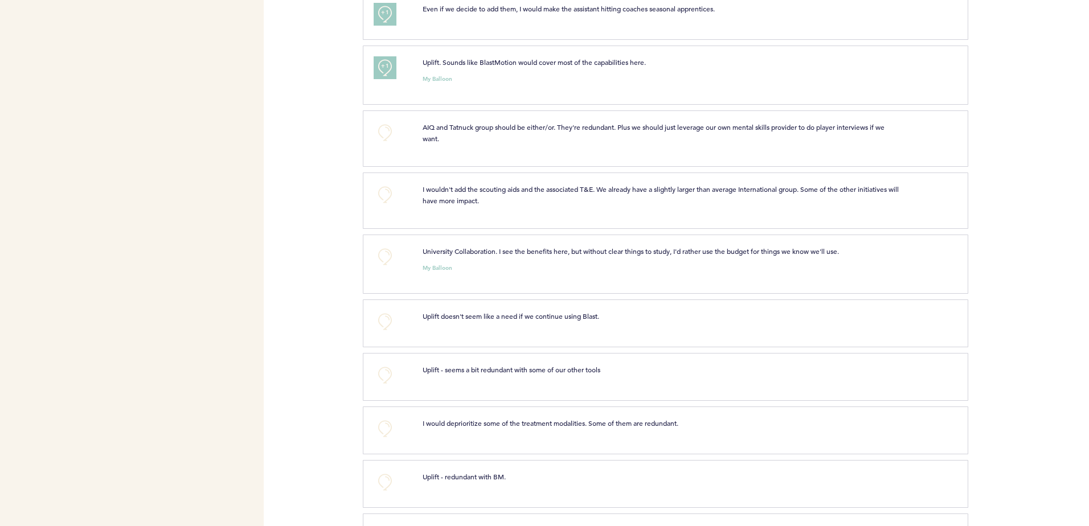
scroll to position [626, 0]
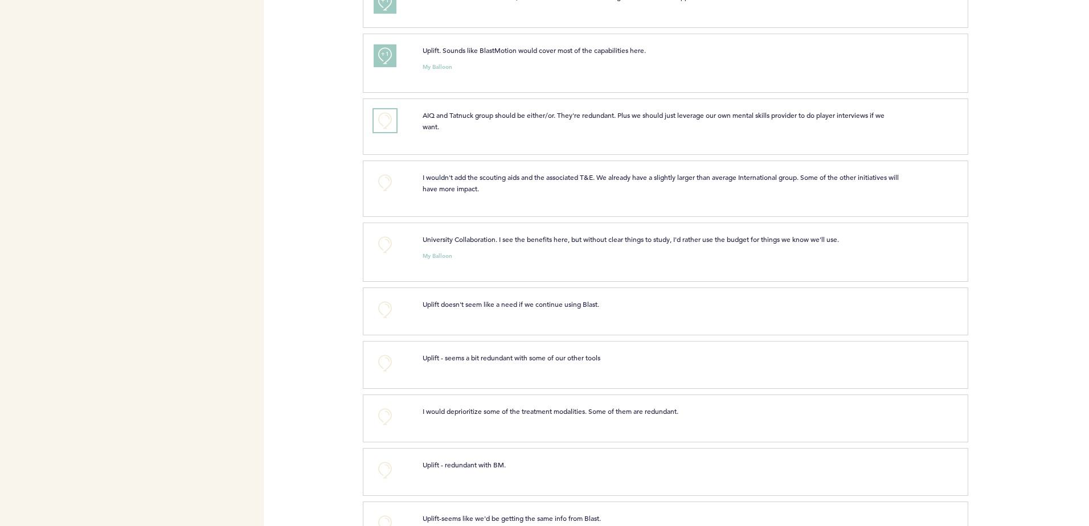
click at [383, 124] on button "+0" at bounding box center [384, 120] width 23 height 23
click at [0, 0] on span "+0" at bounding box center [0, 0] width 0 height 0
click at [349, 161] on div "Flights Astros acacchione@astros.com Team Domain: astros Notification Preferenc…" at bounding box center [544, 263] width 1089 height 526
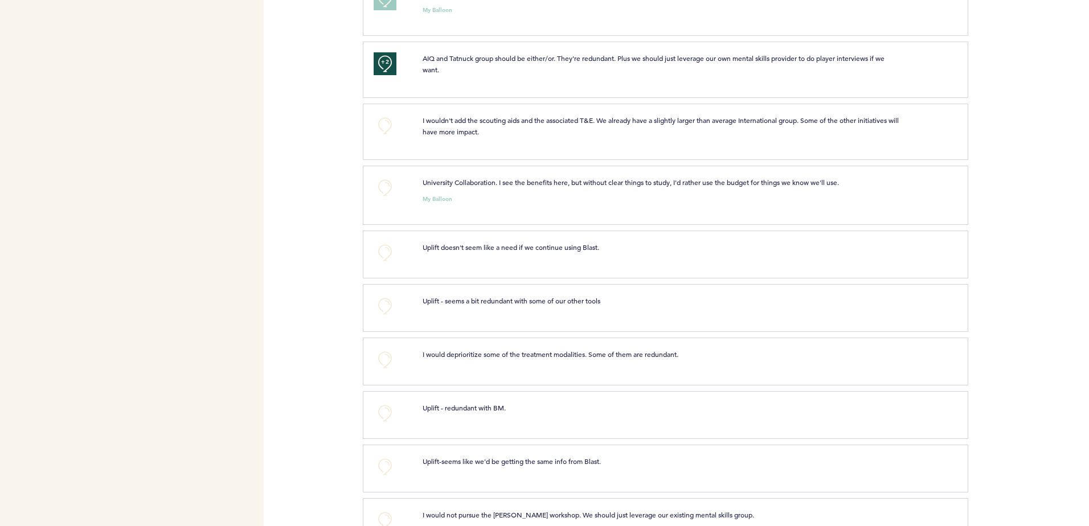
scroll to position [728, 0]
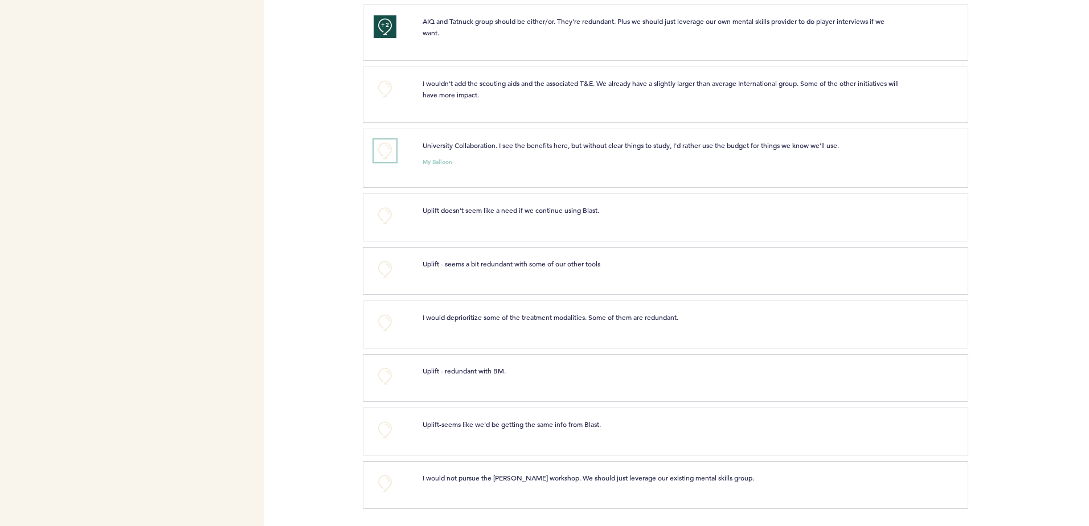
click at [379, 147] on button "+0" at bounding box center [384, 150] width 23 height 23
click at [379, 147] on button "+1" at bounding box center [384, 150] width 23 height 23
click at [376, 212] on button "+0" at bounding box center [384, 215] width 23 height 23
click at [376, 212] on button "+1" at bounding box center [384, 215] width 23 height 23
click at [310, 155] on div "Flights Astros acacchione@astros.com Team Domain: astros Notification Preferenc…" at bounding box center [544, 263] width 1089 height 526
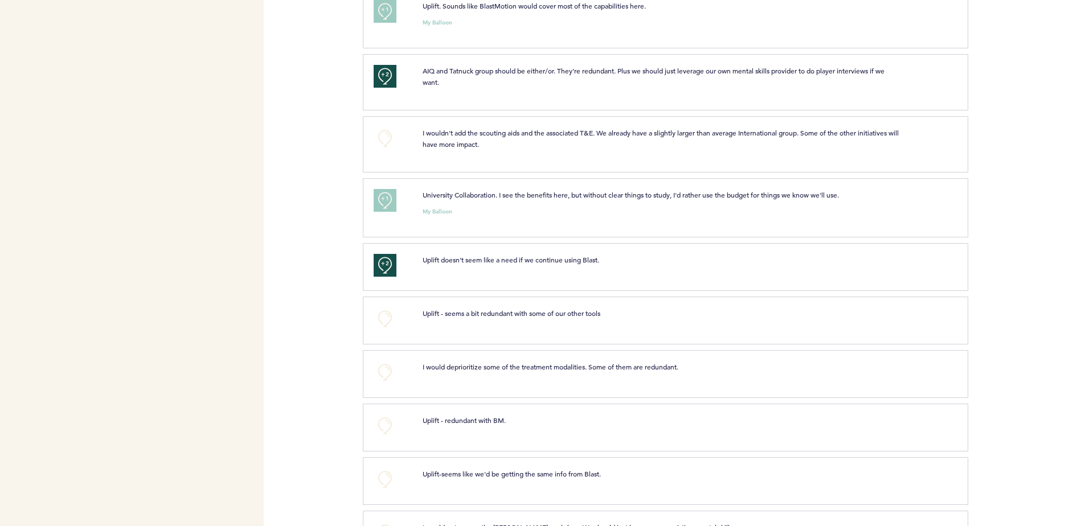
scroll to position [614, 0]
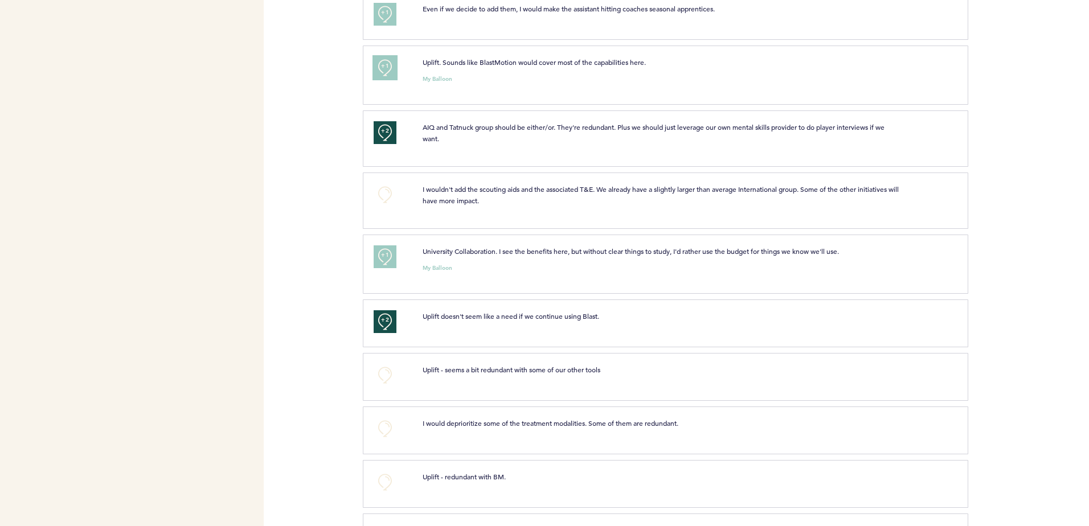
click at [381, 72] on span "+1" at bounding box center [385, 65] width 8 height 11
click at [354, 111] on div "Flights Astros acacchione@astros.com Team Domain: astros Notification Preferenc…" at bounding box center [544, 263] width 1089 height 526
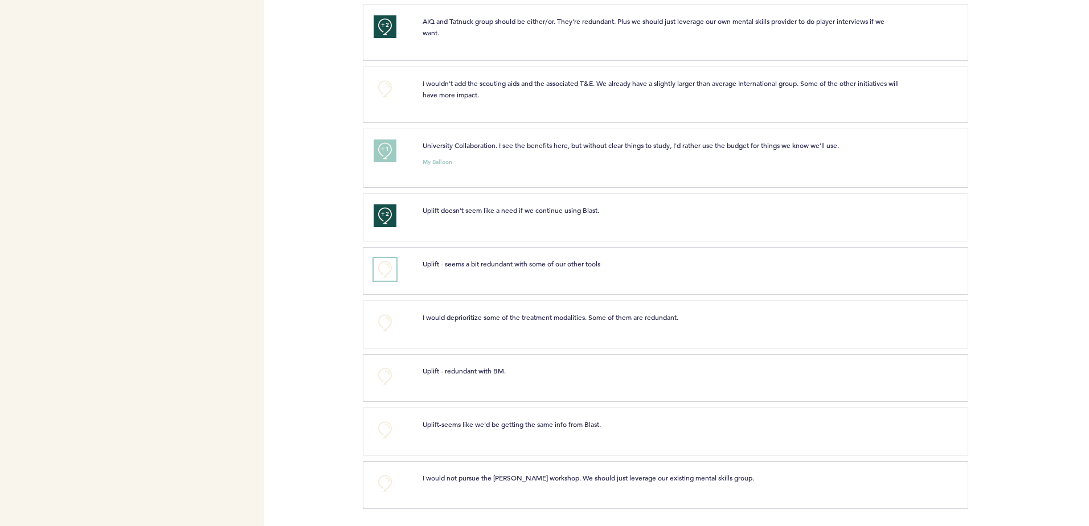
click at [377, 264] on button "+0" at bounding box center [384, 269] width 23 height 23
click at [377, 264] on button "+1" at bounding box center [384, 269] width 23 height 23
click at [347, 287] on div "Flights Astros acacchione@astros.com Team Domain: astros Notification Preferenc…" at bounding box center [544, 263] width 1089 height 526
click at [389, 319] on button "+0" at bounding box center [384, 322] width 23 height 23
click at [387, 372] on button "+0" at bounding box center [384, 376] width 23 height 23
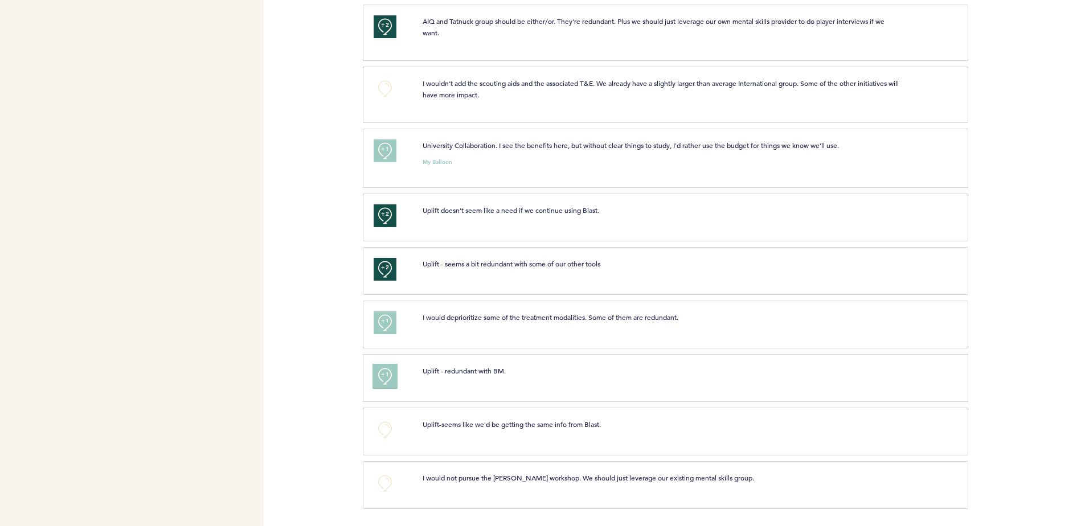
click at [387, 372] on span "+1" at bounding box center [385, 374] width 8 height 11
click at [379, 425] on button "+0" at bounding box center [384, 429] width 23 height 23
click at [379, 425] on button "+1" at bounding box center [384, 429] width 23 height 23
click at [386, 478] on button "+0" at bounding box center [384, 483] width 23 height 23
click at [386, 478] on span "+1" at bounding box center [385, 481] width 8 height 11
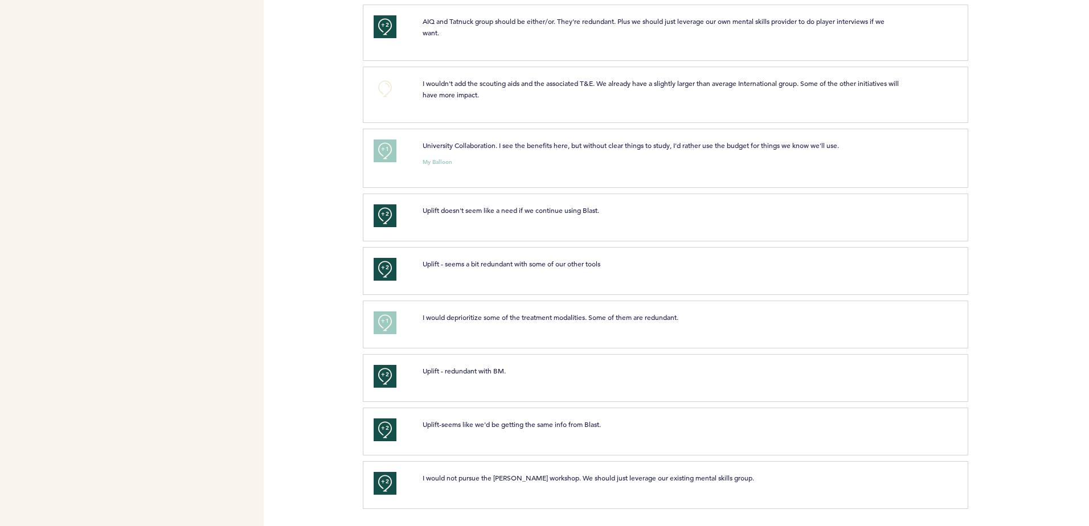
click at [343, 474] on div "Flights Astros acacchione@astros.com Team Domain: astros Notification Preferenc…" at bounding box center [544, 263] width 1089 height 526
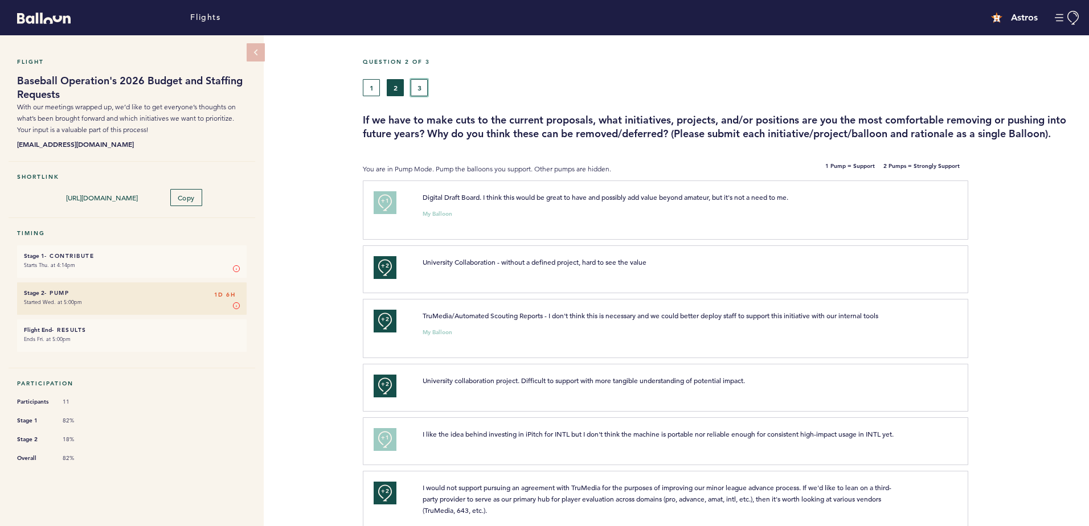
click at [419, 95] on button "3" at bounding box center [419, 87] width 17 height 17
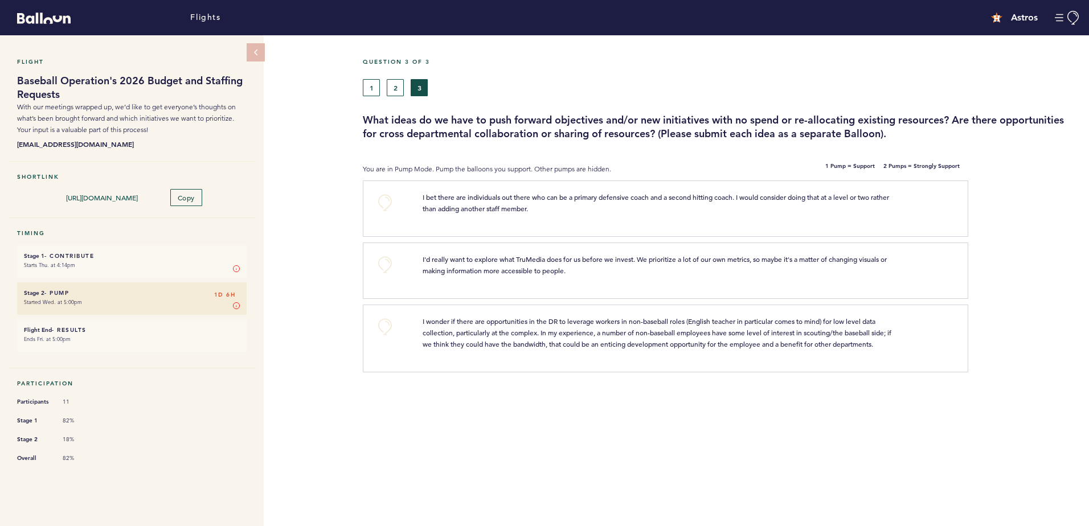
click at [346, 167] on div "Flight Baseball Operation's 2026 Budget and Staffing Requests With our meetings…" at bounding box center [544, 280] width 1089 height 491
click at [381, 198] on button "+0" at bounding box center [384, 202] width 23 height 23
click at [326, 249] on div "Flight Baseball Operation's 2026 Budget and Staffing Requests With our meetings…" at bounding box center [544, 280] width 1089 height 491
click at [382, 260] on button "+0" at bounding box center [384, 264] width 23 height 23
click at [387, 323] on button "+0" at bounding box center [384, 326] width 23 height 23
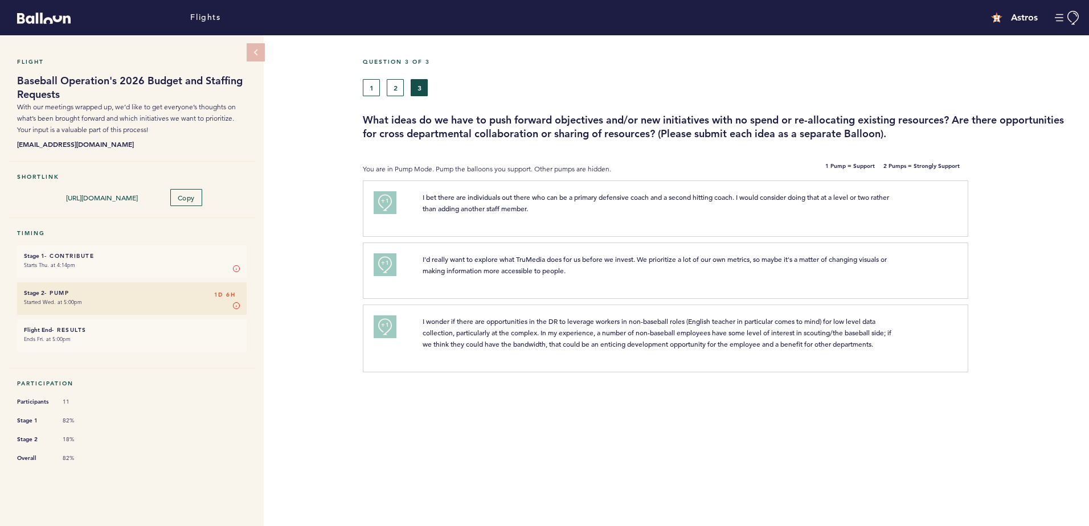
click at [354, 317] on div "Flight Baseball Operation's 2026 Budget and Staffing Requests With our meetings…" at bounding box center [544, 280] width 1089 height 491
